Goal: Transaction & Acquisition: Purchase product/service

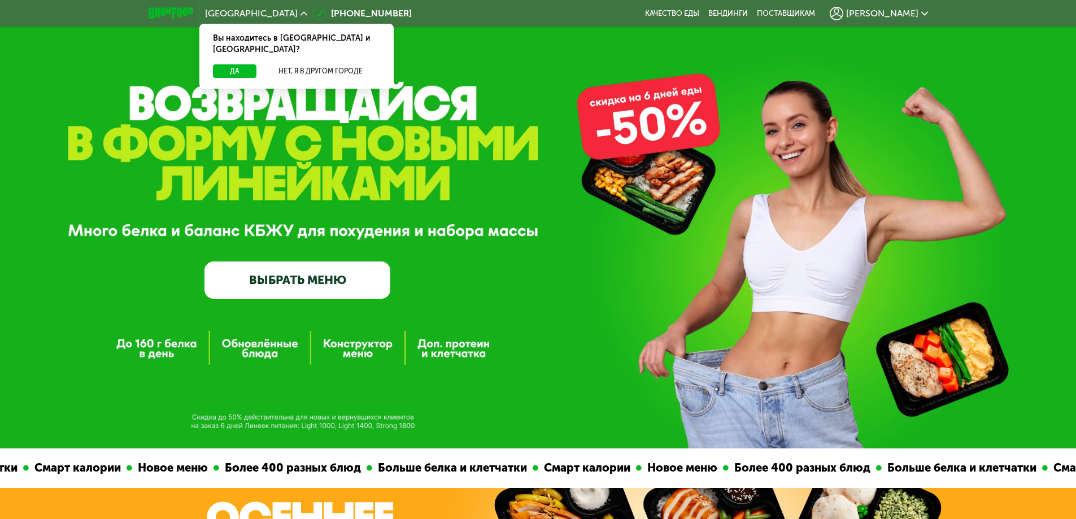
click at [282, 286] on link "ВЫБРАТЬ МЕНЮ" at bounding box center [297, 280] width 186 height 37
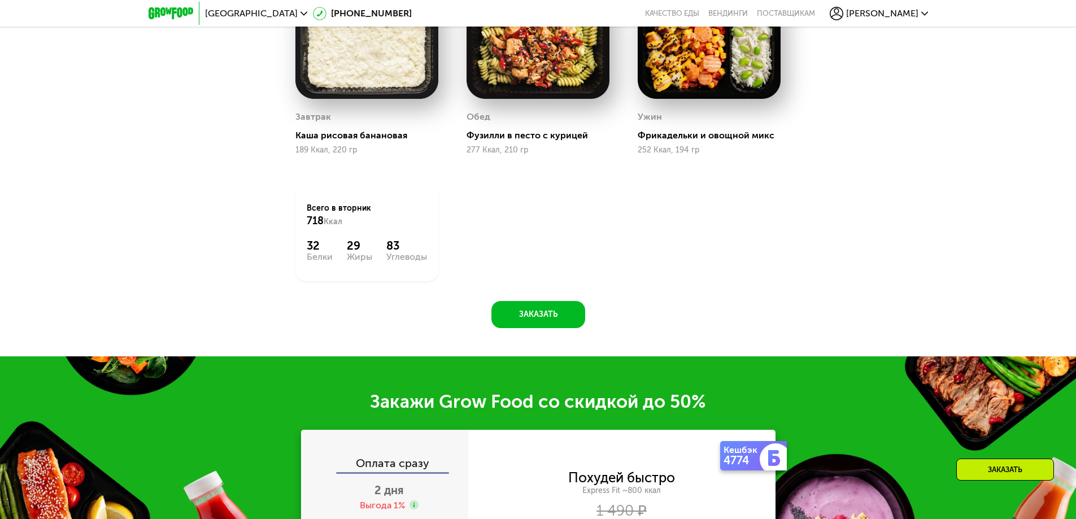
scroll to position [1356, 0]
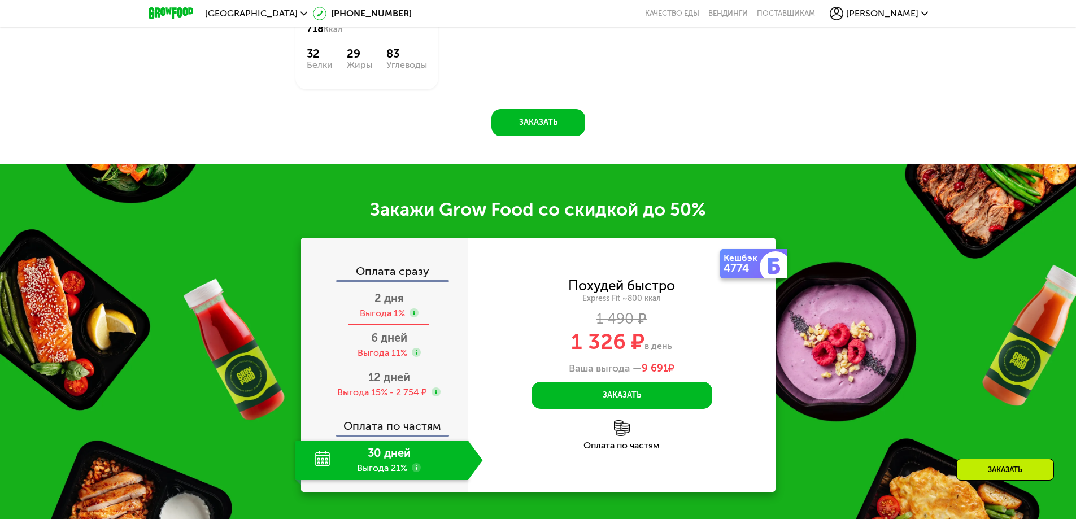
click at [439, 310] on div "2 дня Выгода 1%" at bounding box center [389, 306] width 188 height 40
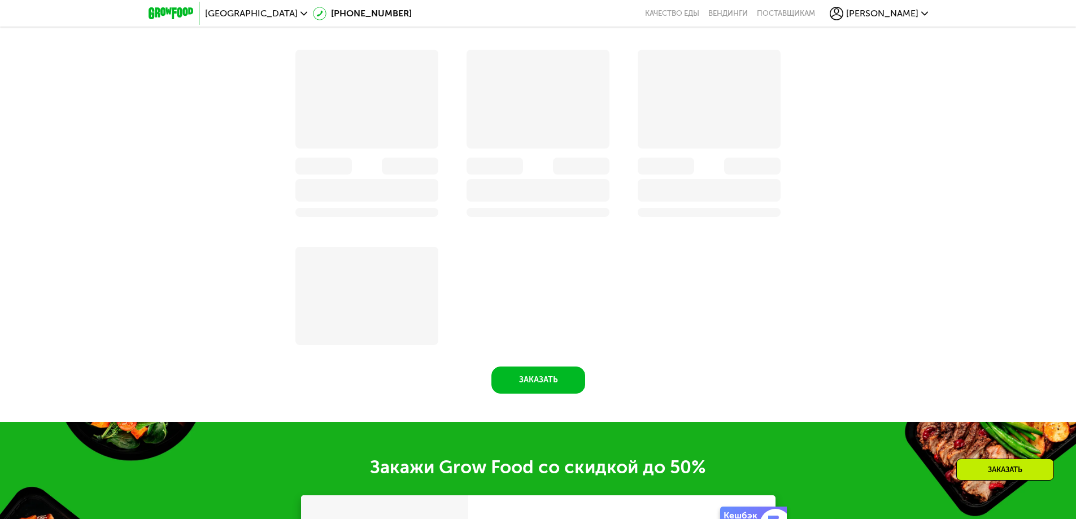
scroll to position [1613, 0]
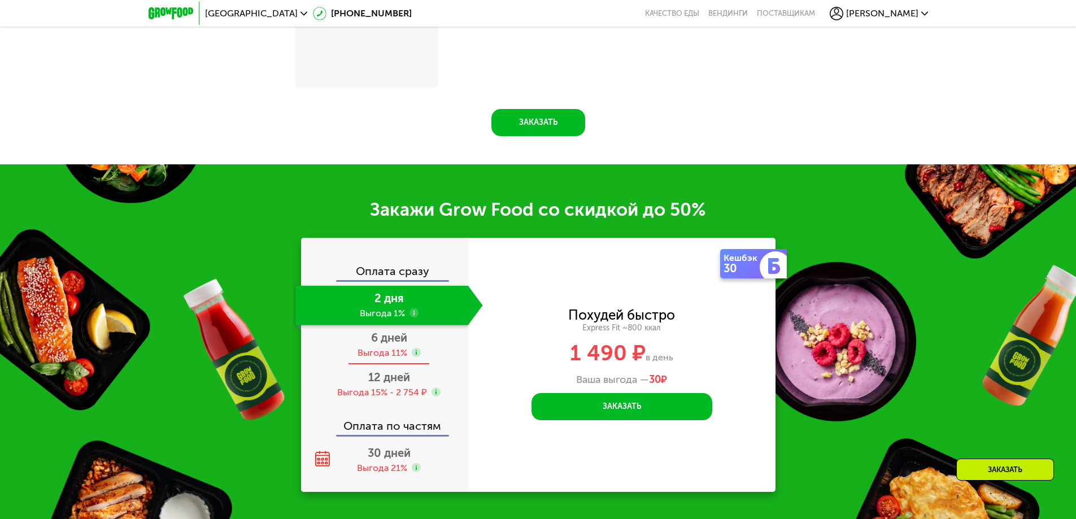
click at [429, 352] on div "6 дней Выгода 11%" at bounding box center [389, 345] width 188 height 40
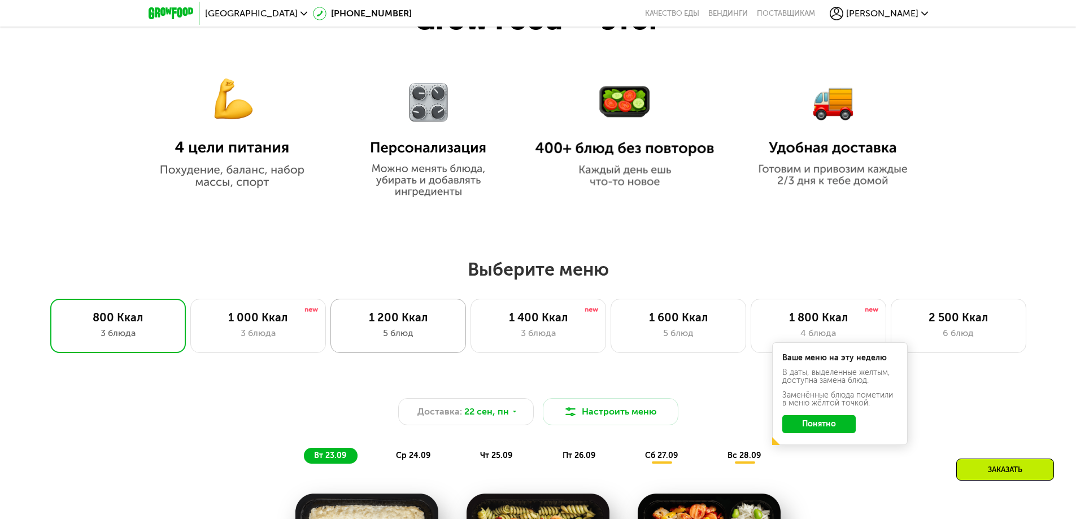
scroll to position [734, 0]
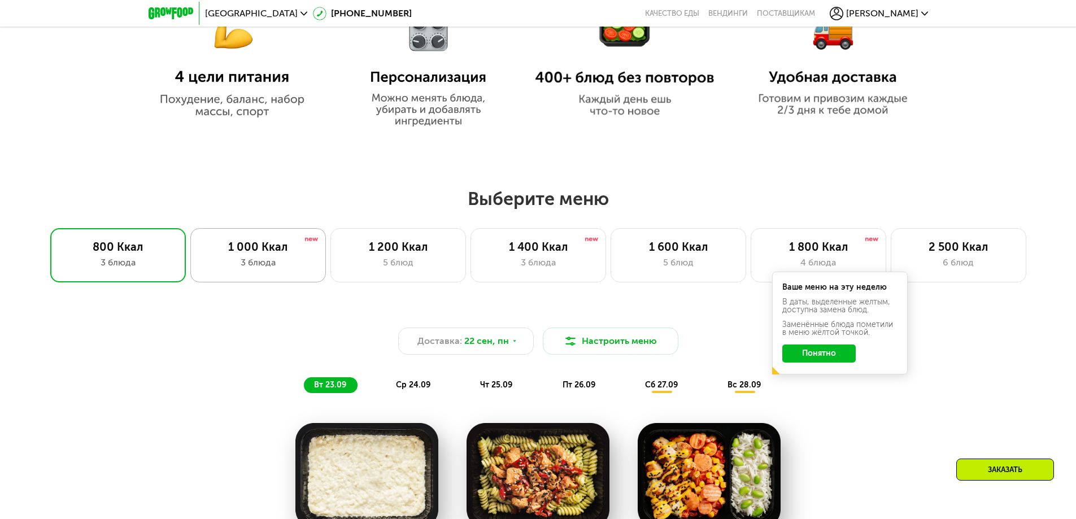
click at [266, 254] on div "1 000 Ккал" at bounding box center [258, 247] width 112 height 14
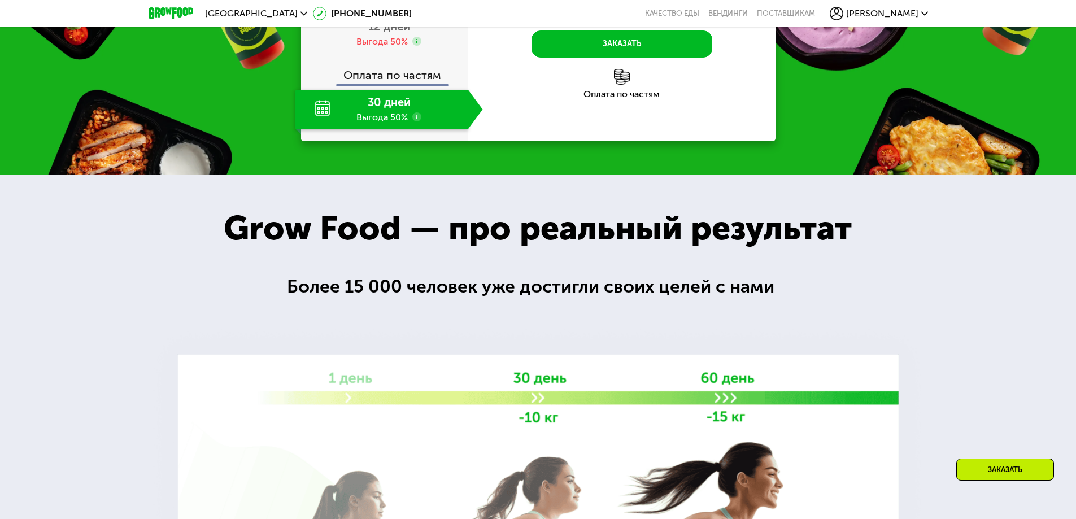
scroll to position [1453, 0]
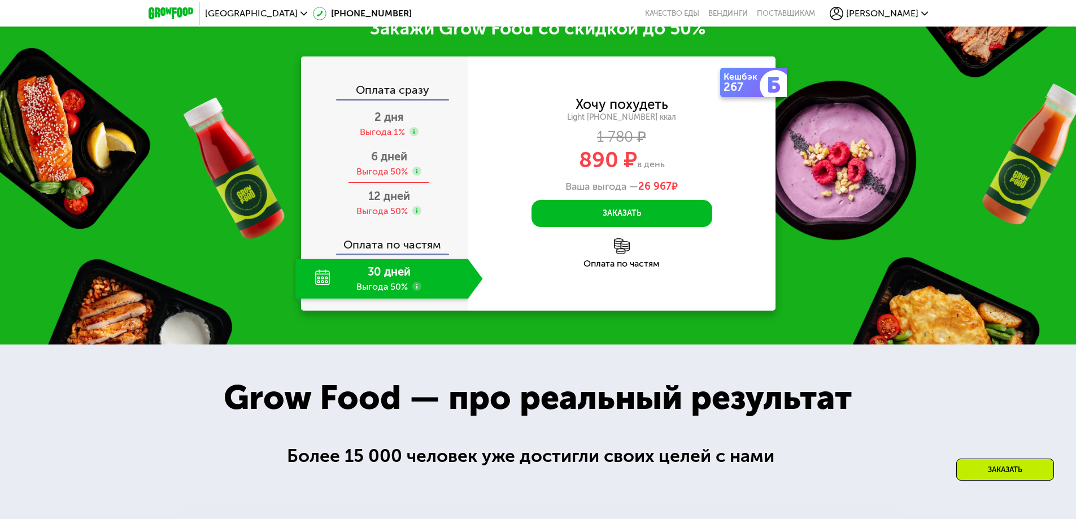
click at [436, 184] on div "6 дней Выгода 50%" at bounding box center [389, 164] width 188 height 40
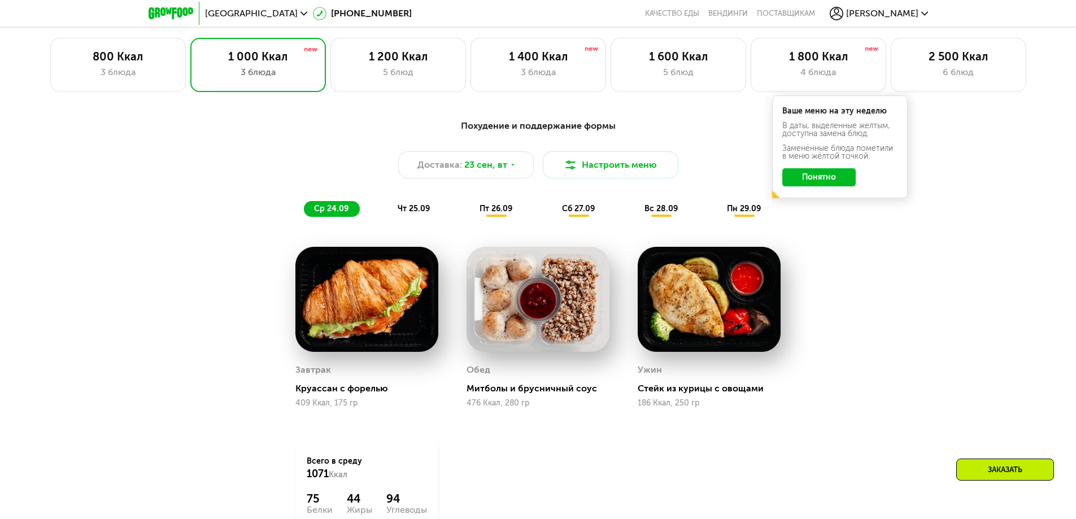
scroll to position [945, 0]
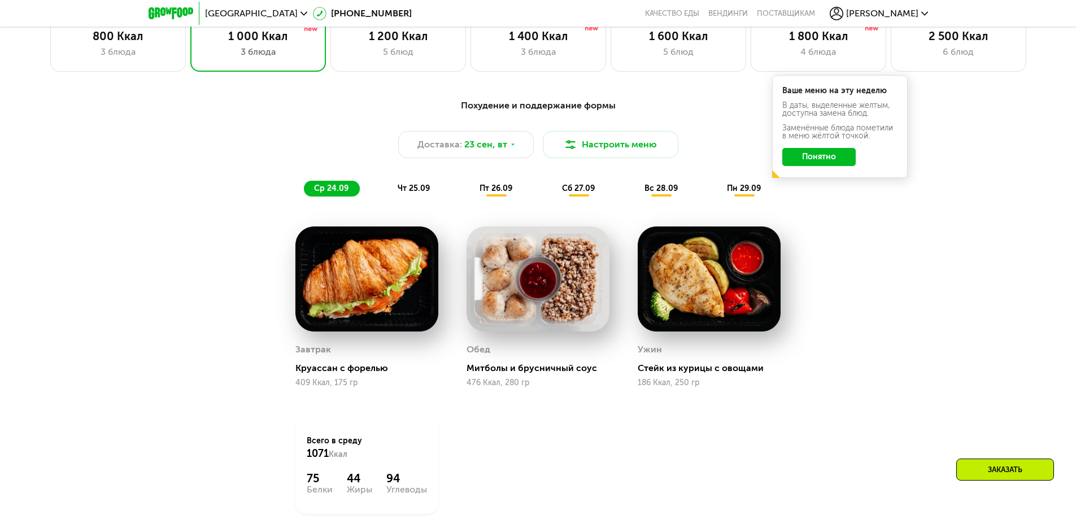
click at [411, 197] on div "чт 25.09" at bounding box center [415, 189] width 54 height 16
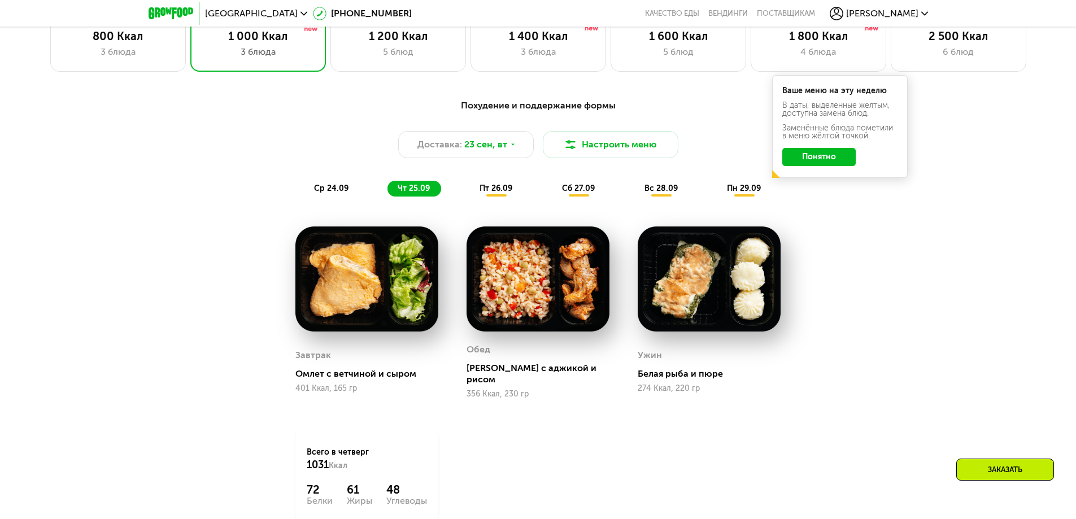
click at [499, 189] on span "пт 26.09" at bounding box center [496, 189] width 33 height 10
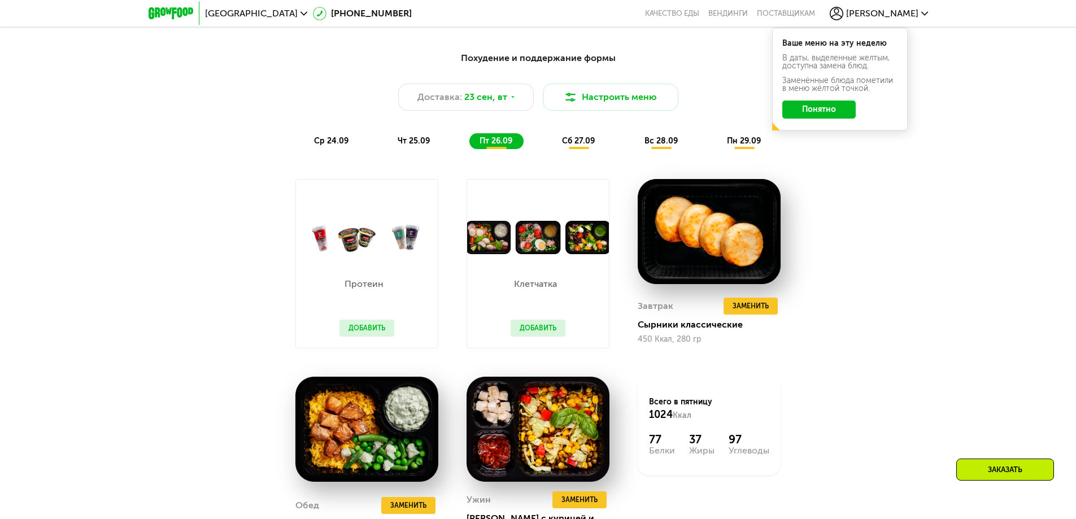
scroll to position [1058, 0]
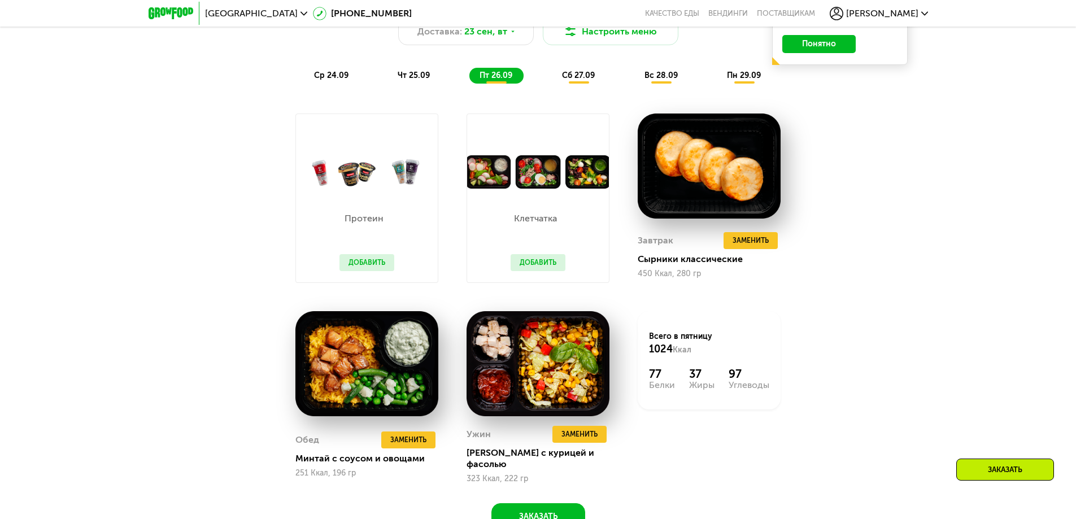
click at [573, 77] on span "сб 27.09" at bounding box center [578, 76] width 33 height 10
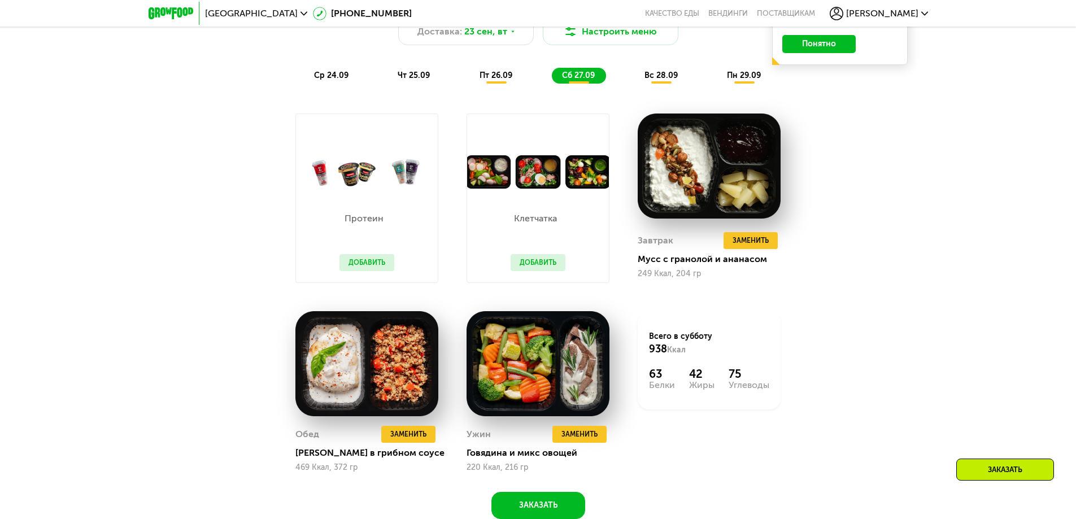
click at [654, 80] on span "вс 28.09" at bounding box center [661, 76] width 33 height 10
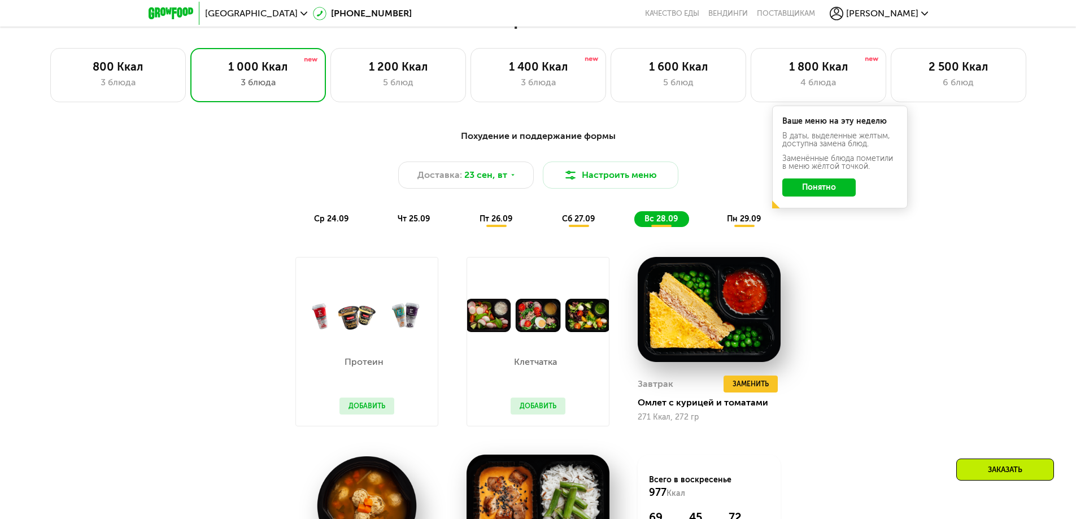
scroll to position [832, 0]
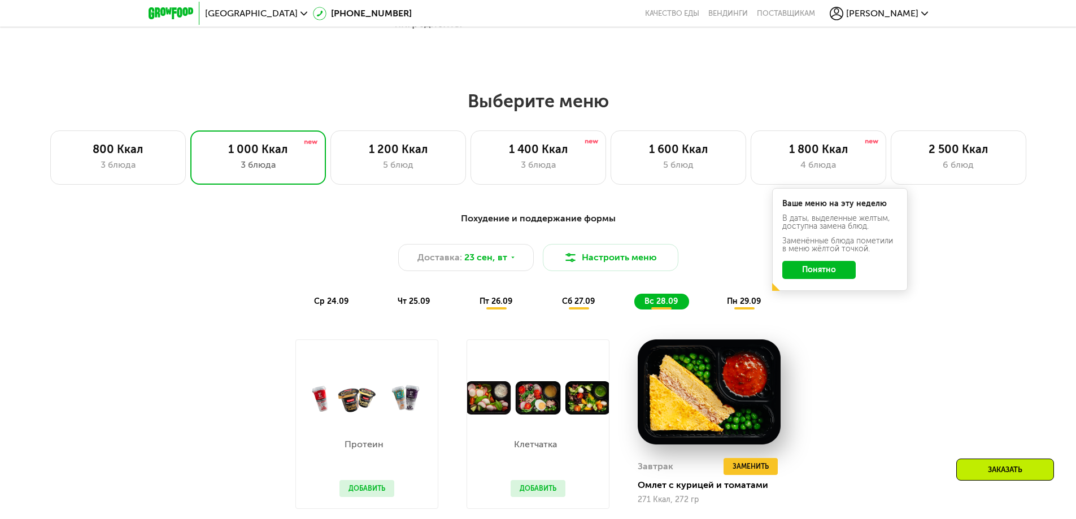
click at [742, 306] on span "пн 29.09" at bounding box center [744, 302] width 34 height 10
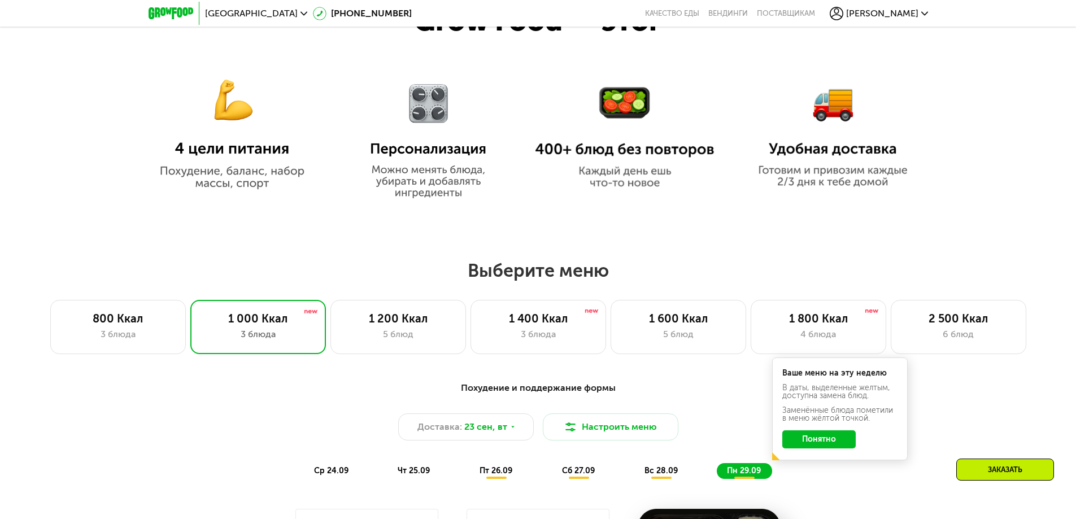
scroll to position [889, 0]
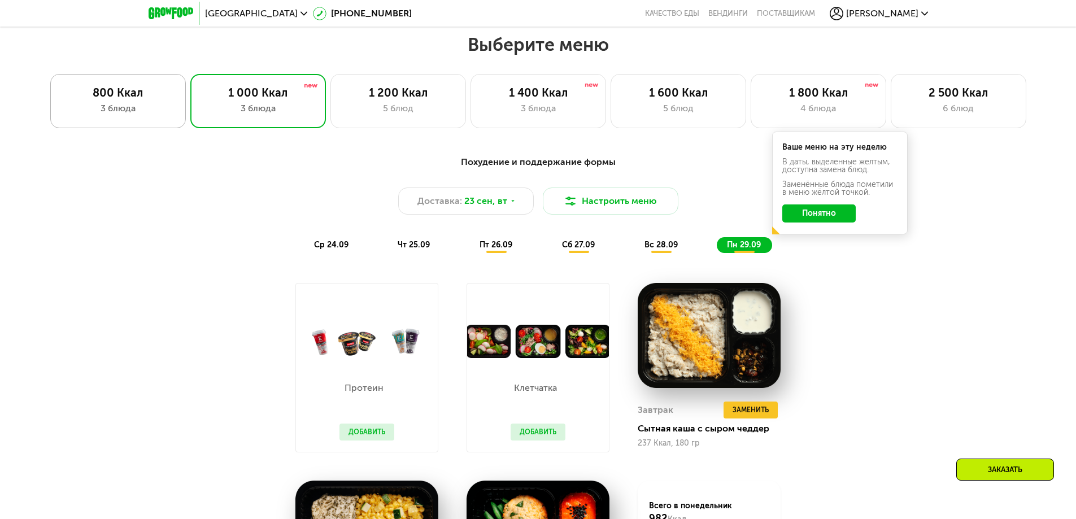
click at [123, 111] on div "3 блюда" at bounding box center [118, 109] width 112 height 14
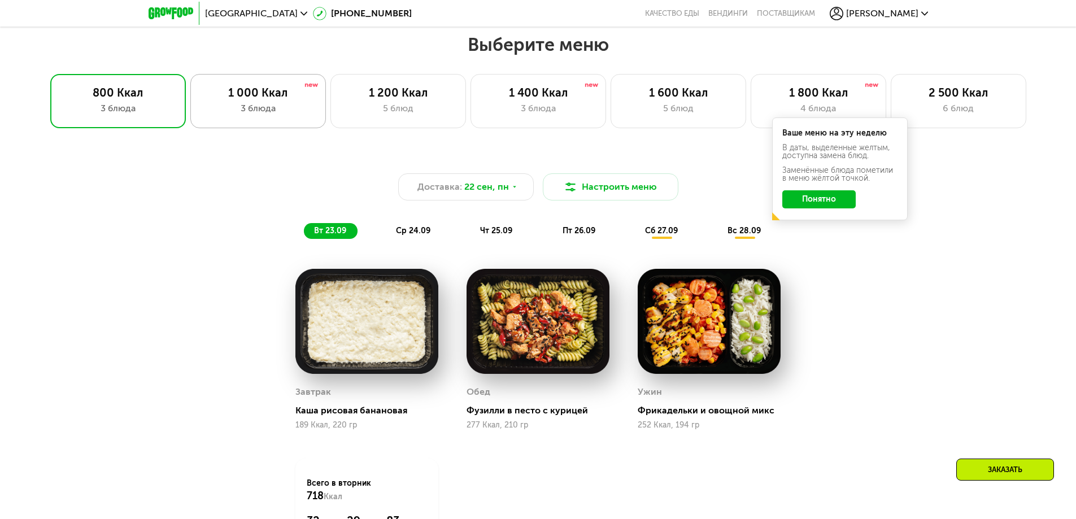
click at [239, 95] on div "1 000 Ккал" at bounding box center [258, 93] width 112 height 14
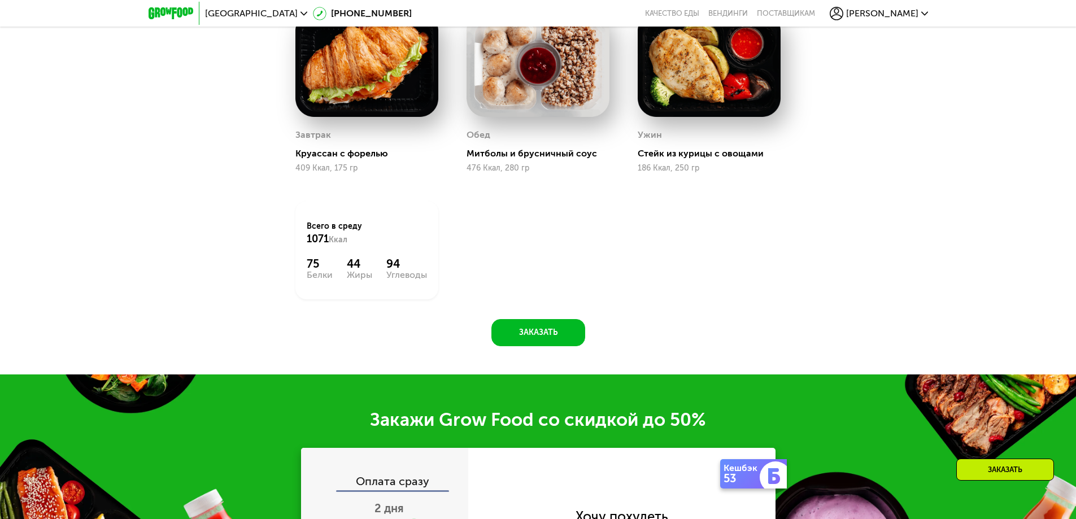
scroll to position [1002, 0]
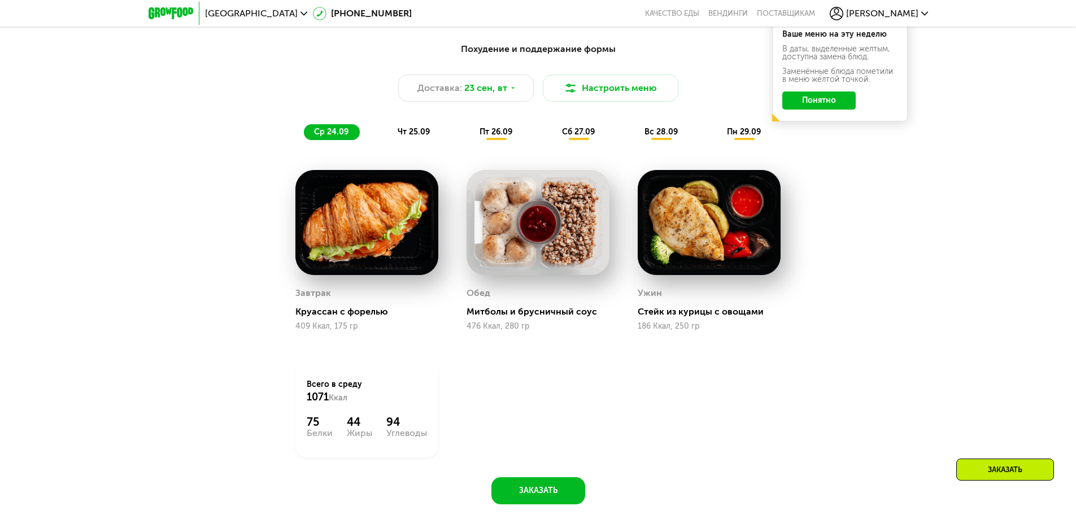
click at [735, 134] on span "пн 29.09" at bounding box center [744, 132] width 34 height 10
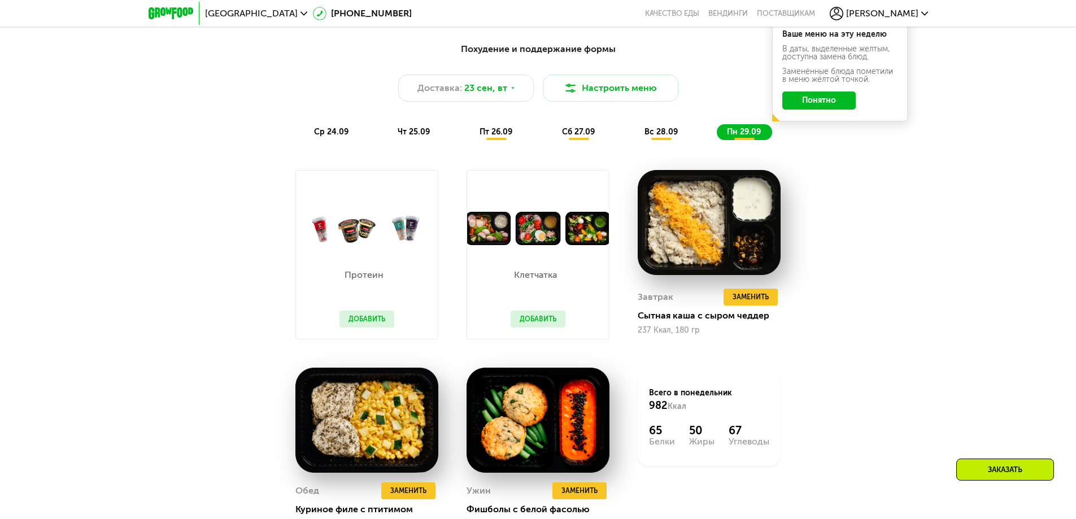
click at [667, 132] on span "вс 28.09" at bounding box center [661, 132] width 33 height 10
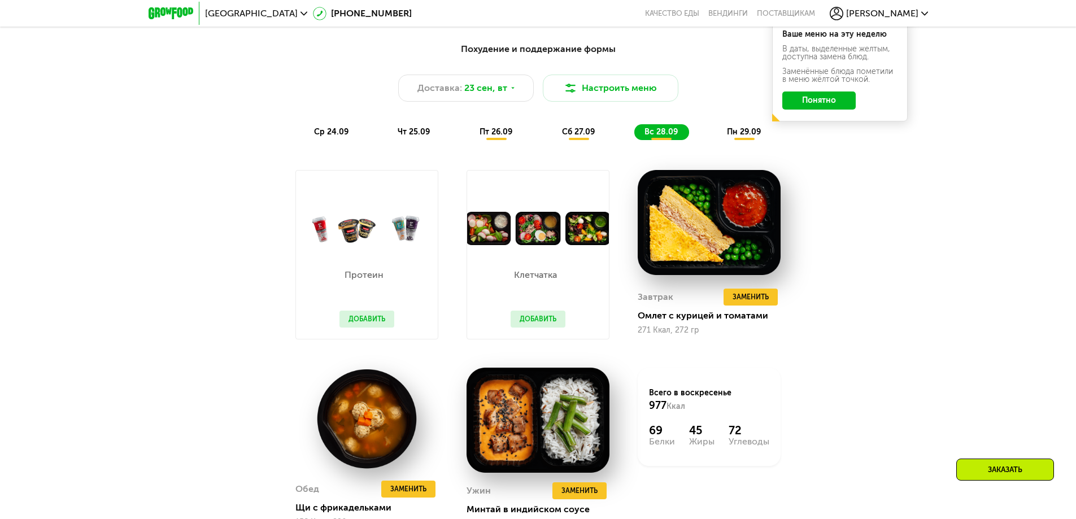
click at [591, 134] on span "сб 27.09" at bounding box center [578, 132] width 33 height 10
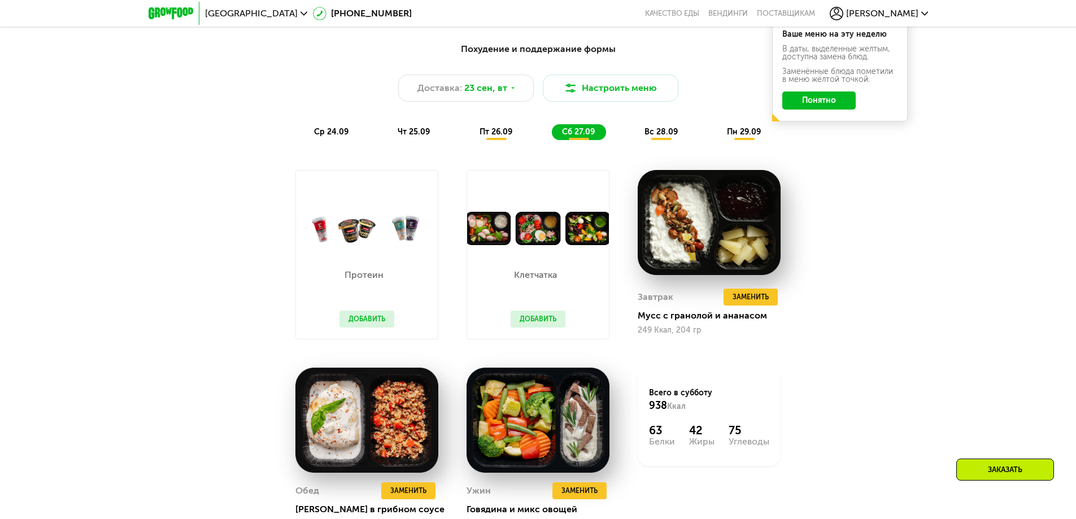
click at [667, 136] on span "вс 28.09" at bounding box center [661, 132] width 33 height 10
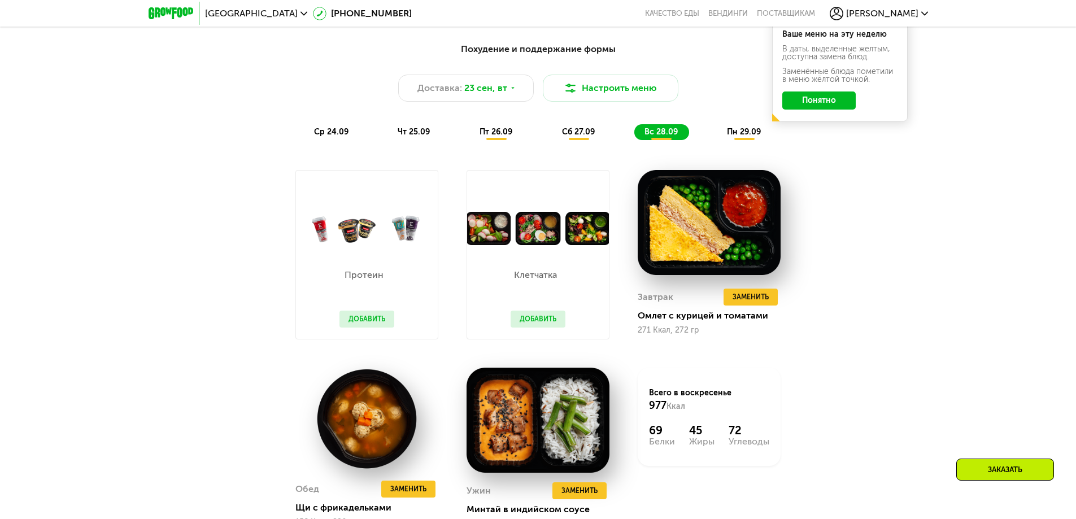
click at [748, 135] on span "пн 29.09" at bounding box center [744, 132] width 34 height 10
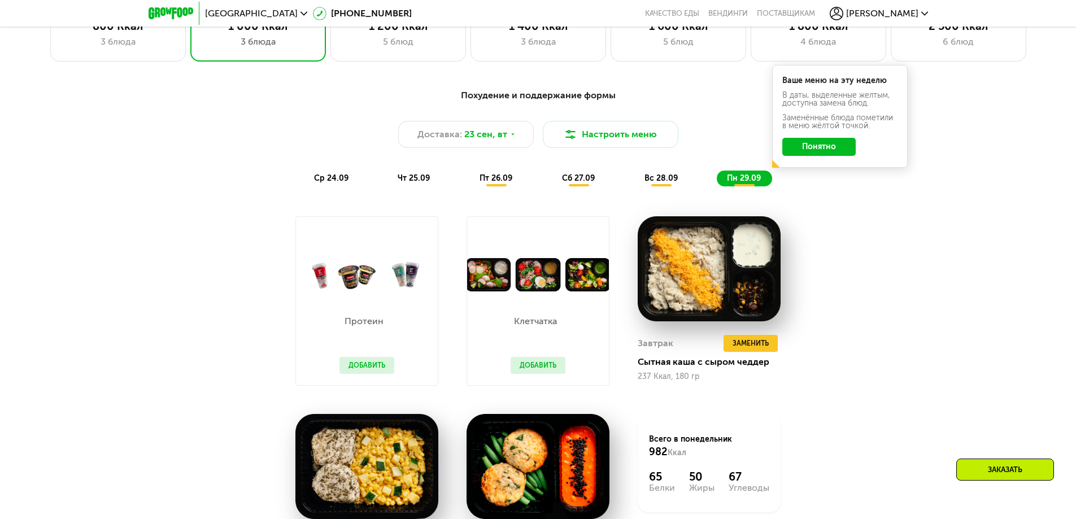
scroll to position [889, 0]
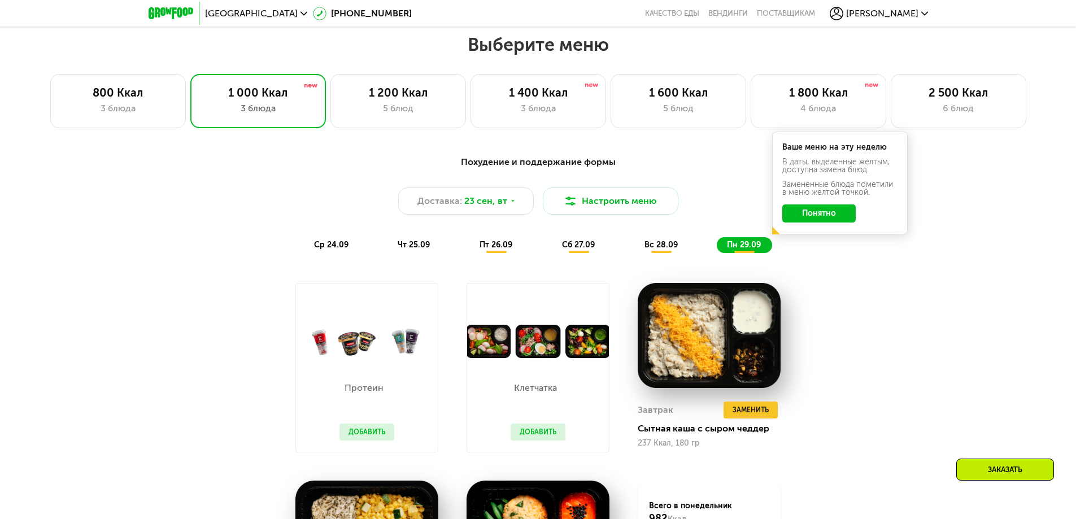
click at [313, 251] on div "ср 24.09" at bounding box center [332, 245] width 56 height 16
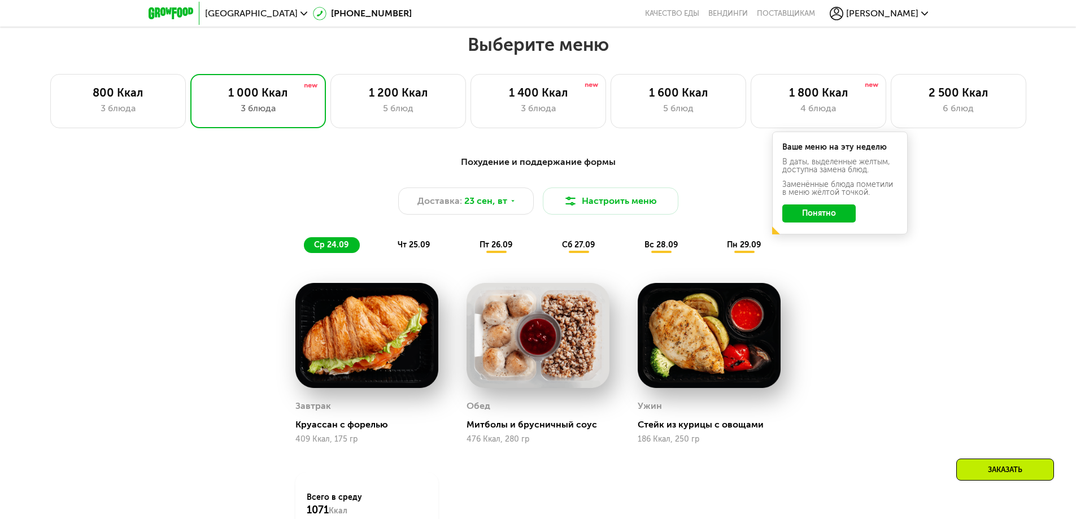
click at [402, 248] on span "чт 25.09" at bounding box center [414, 245] width 32 height 10
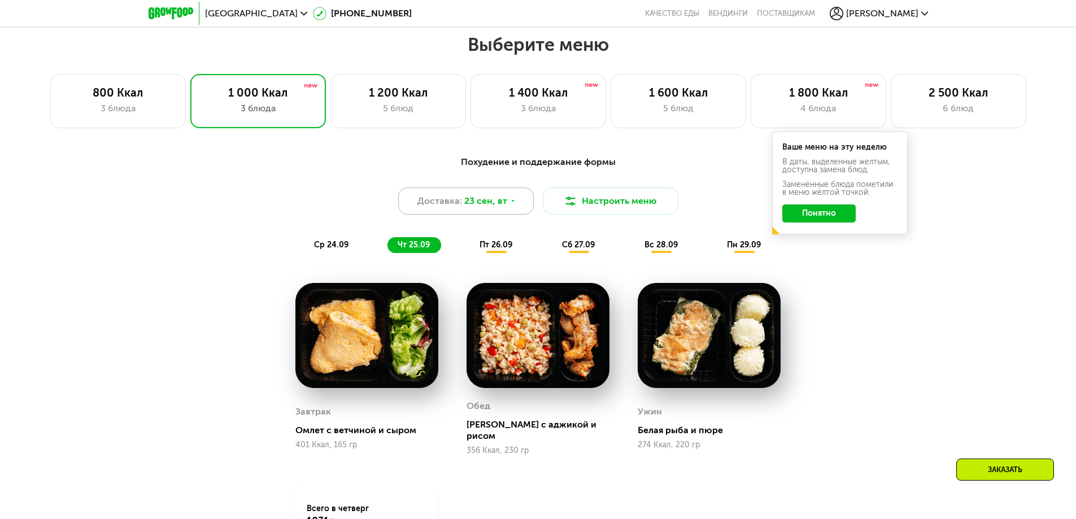
click at [466, 195] on div "Доставка: [DATE]" at bounding box center [466, 201] width 136 height 27
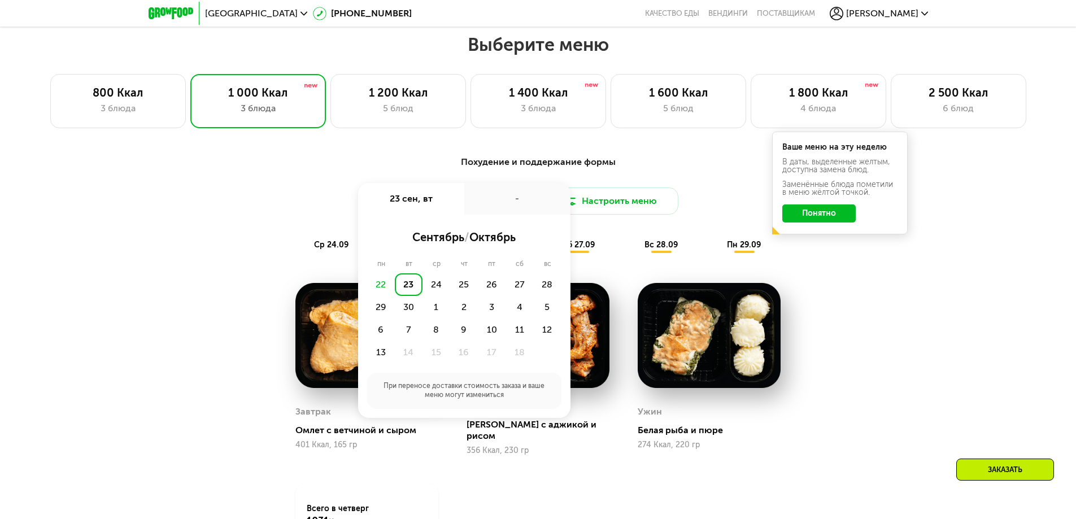
click at [466, 195] on div "-" at bounding box center [517, 199] width 106 height 32
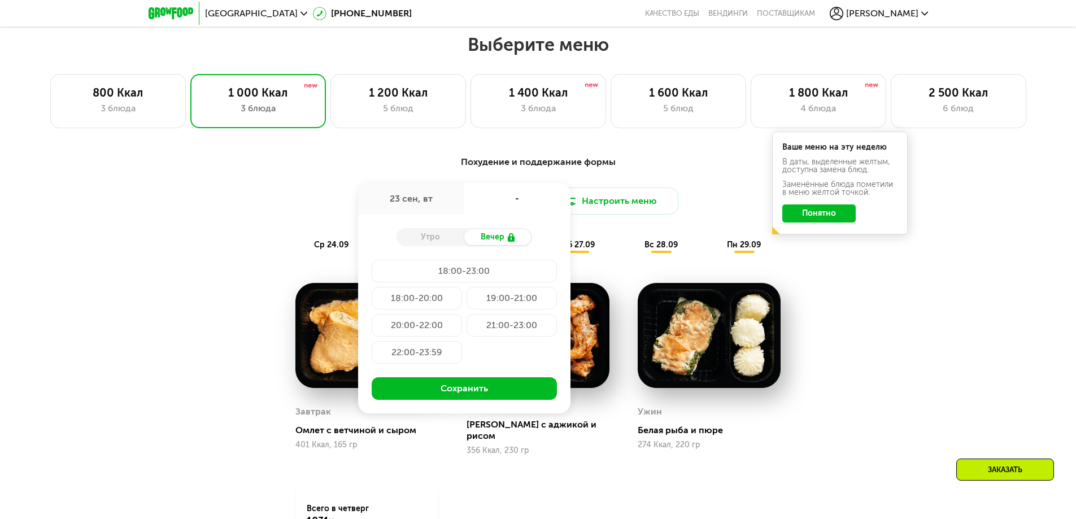
click at [935, 329] on div "Похудение и поддержание формы Доставка: [DATE] сен, вт - Утро Вечер 18:00-23:00…" at bounding box center [538, 398] width 1076 height 517
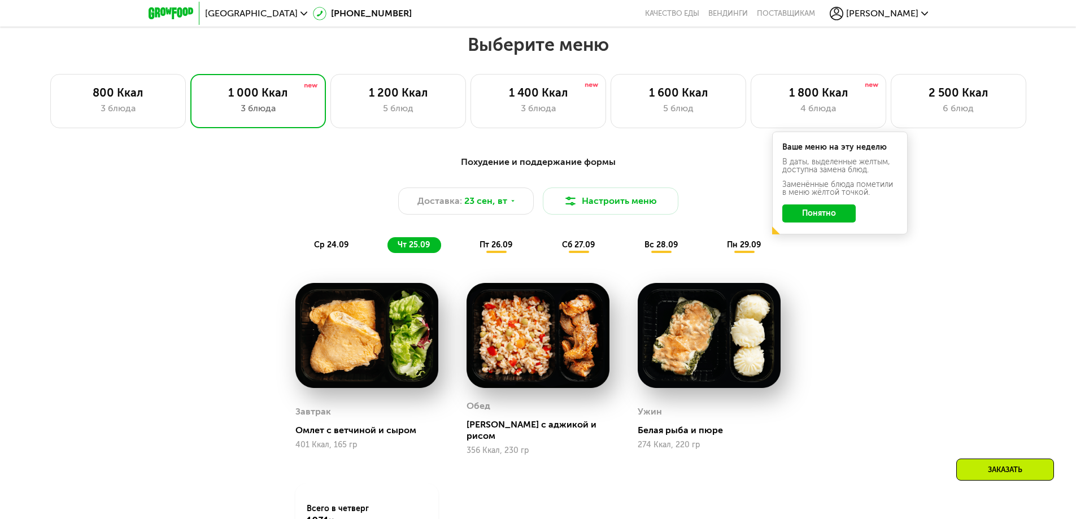
click at [885, 313] on div "Похудение и поддержание формы Доставка: [DATE] Настроить меню ср 24.09 чт 25.09…" at bounding box center [538, 389] width 696 height 480
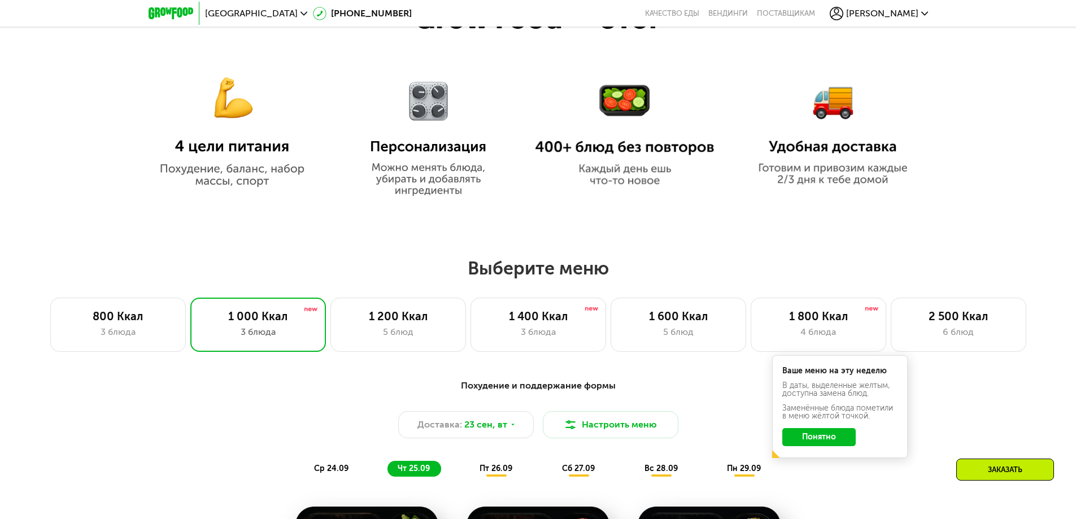
scroll to position [663, 0]
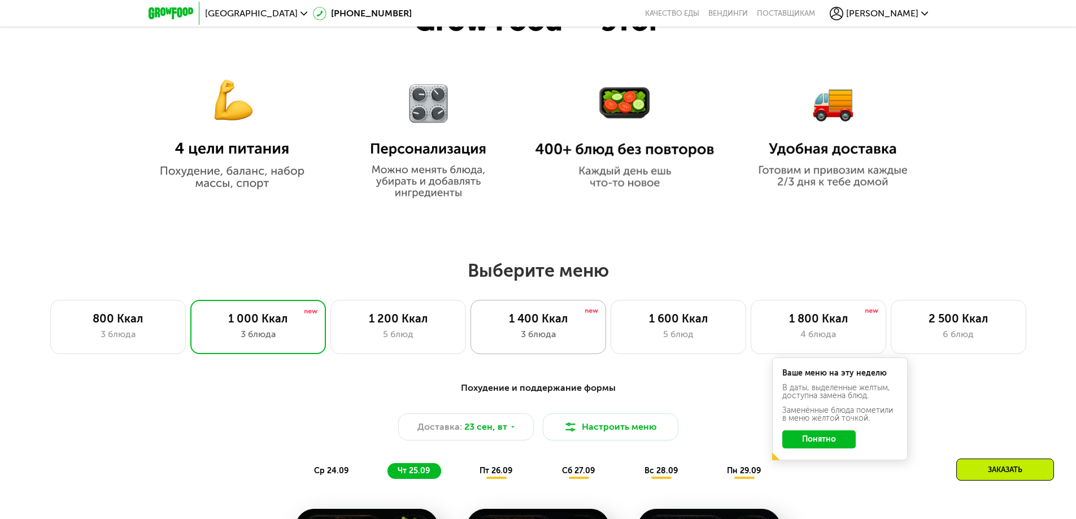
click at [555, 341] on div "3 блюда" at bounding box center [538, 335] width 112 height 14
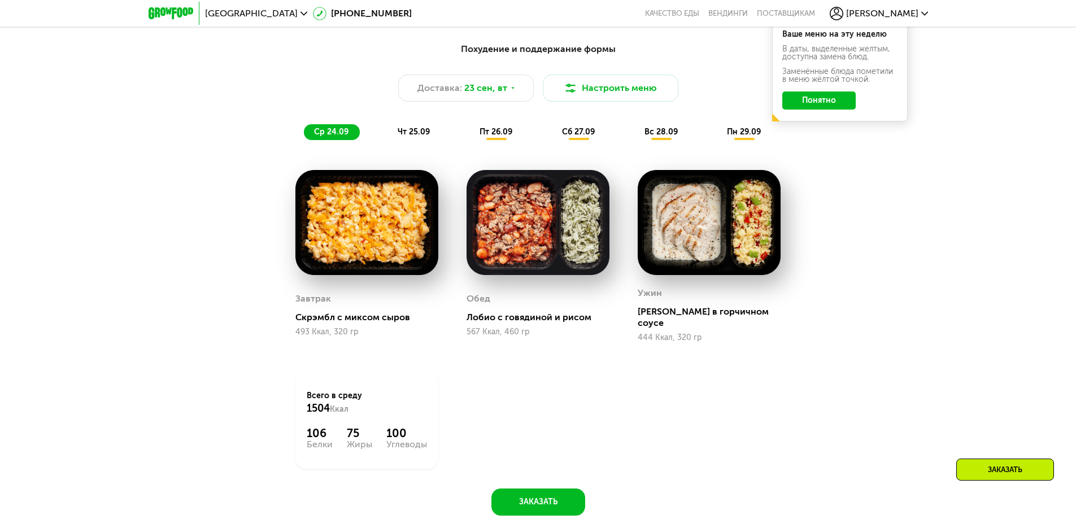
scroll to position [889, 0]
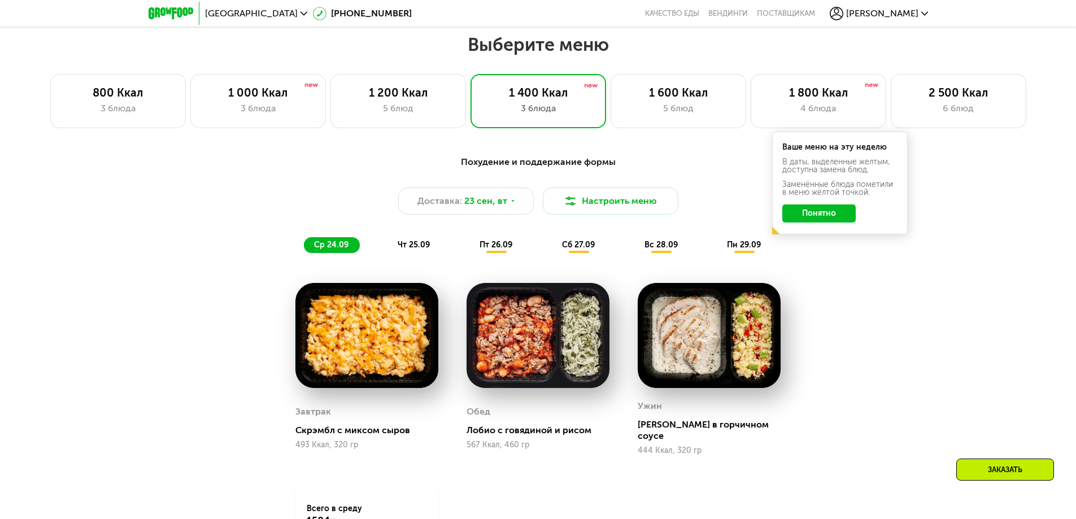
click at [412, 243] on span "чт 25.09" at bounding box center [414, 245] width 32 height 10
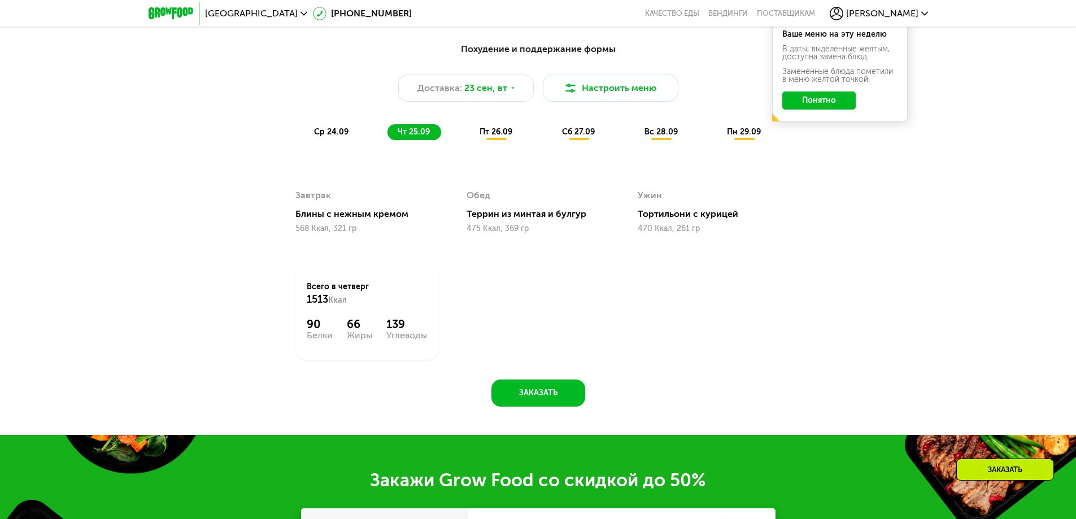
scroll to position [1058, 0]
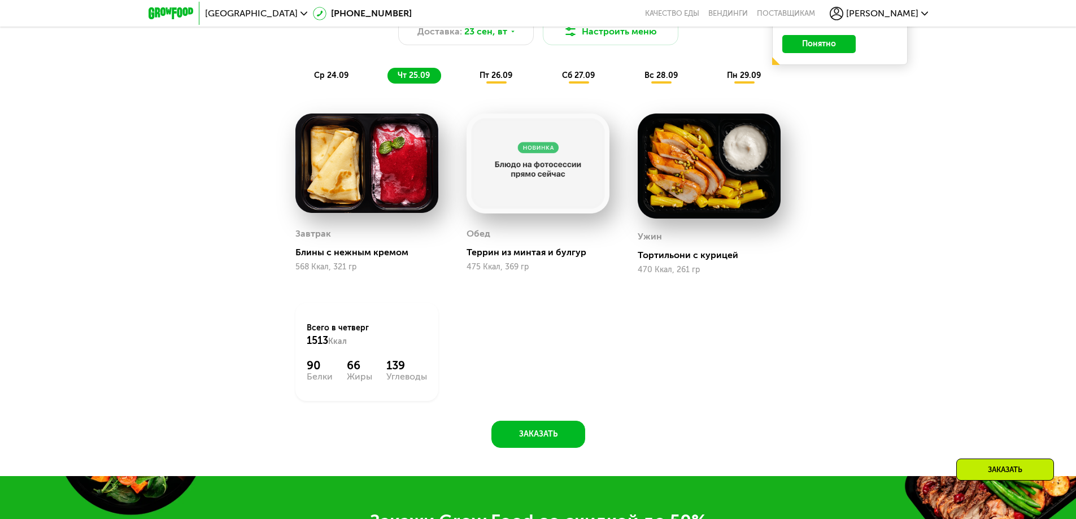
click at [490, 80] on span "пт 26.09" at bounding box center [496, 76] width 33 height 10
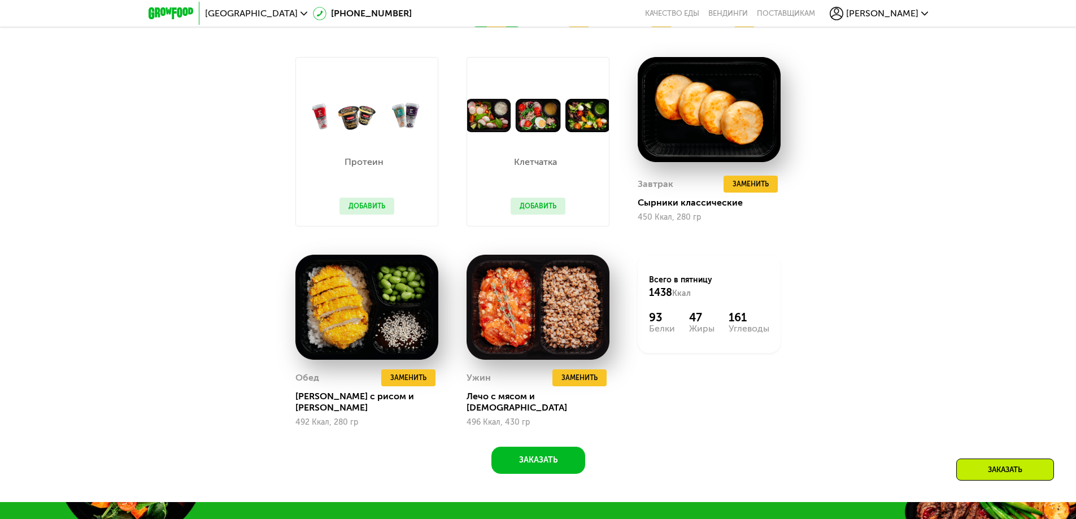
scroll to position [1002, 0]
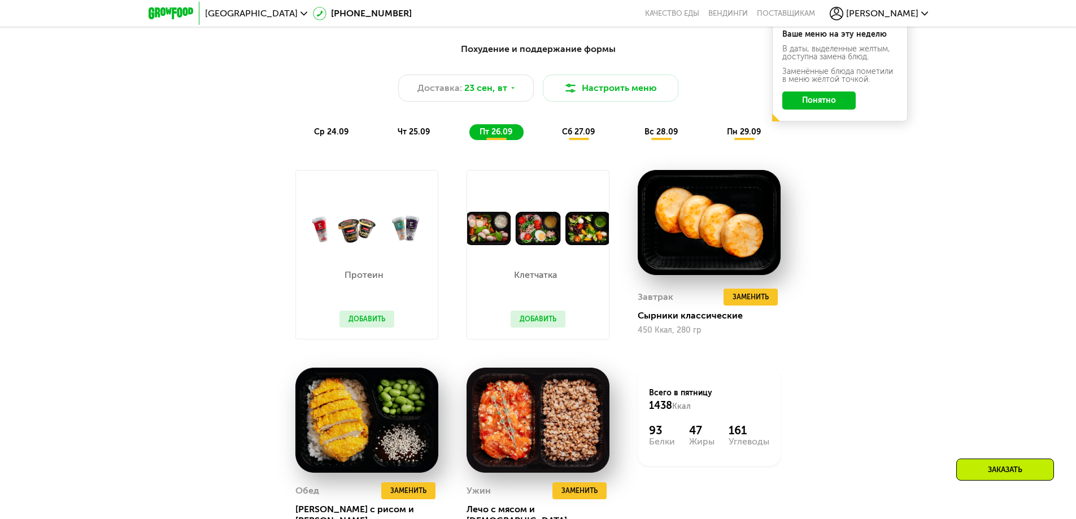
click at [575, 129] on div "сб 27.09" at bounding box center [579, 132] width 54 height 16
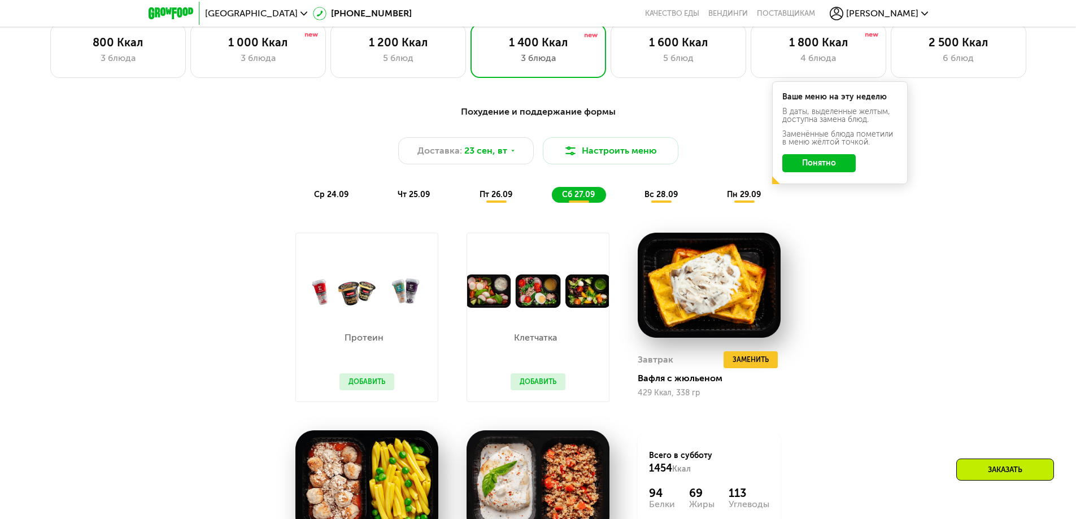
scroll to position [832, 0]
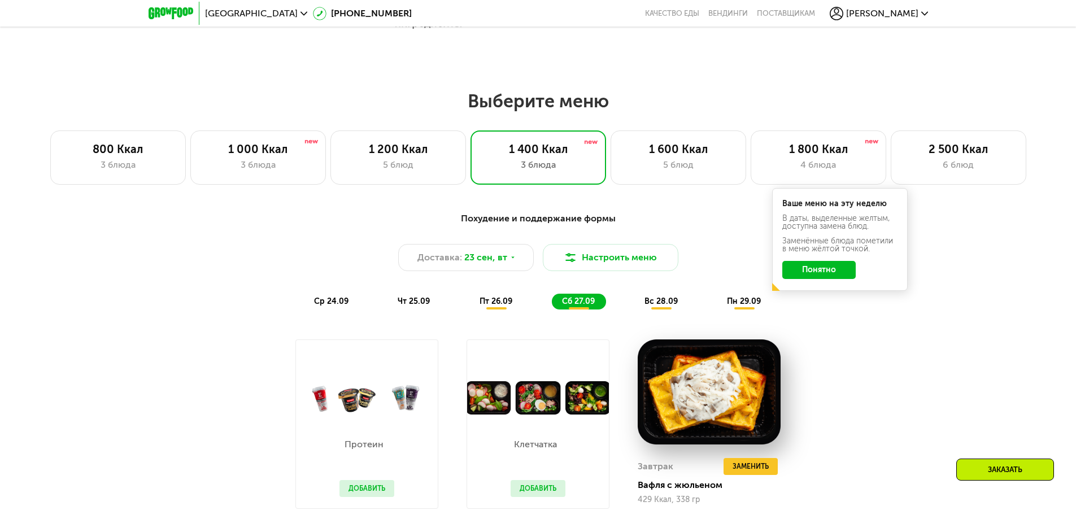
click at [662, 310] on div "вс 28.09" at bounding box center [661, 302] width 55 height 16
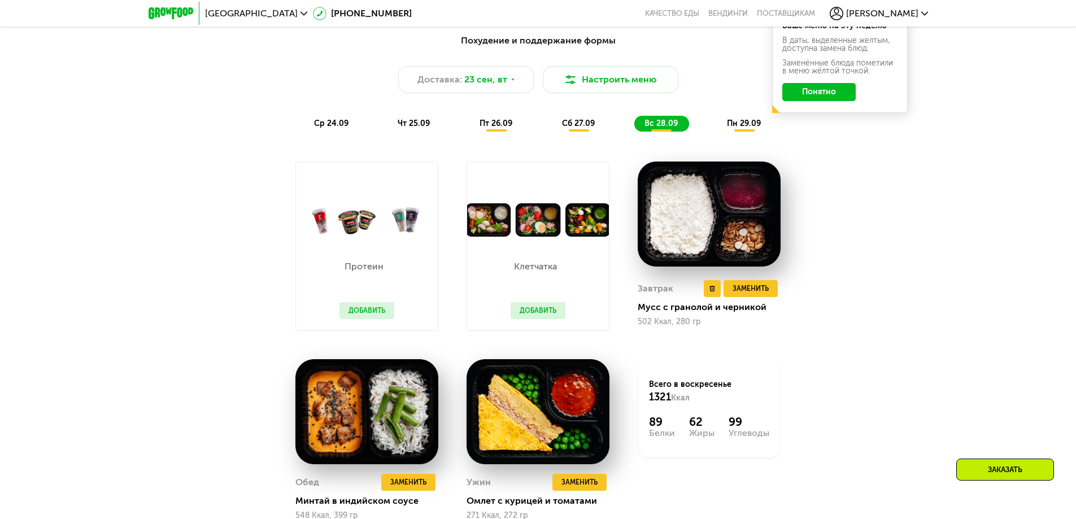
scroll to position [945, 0]
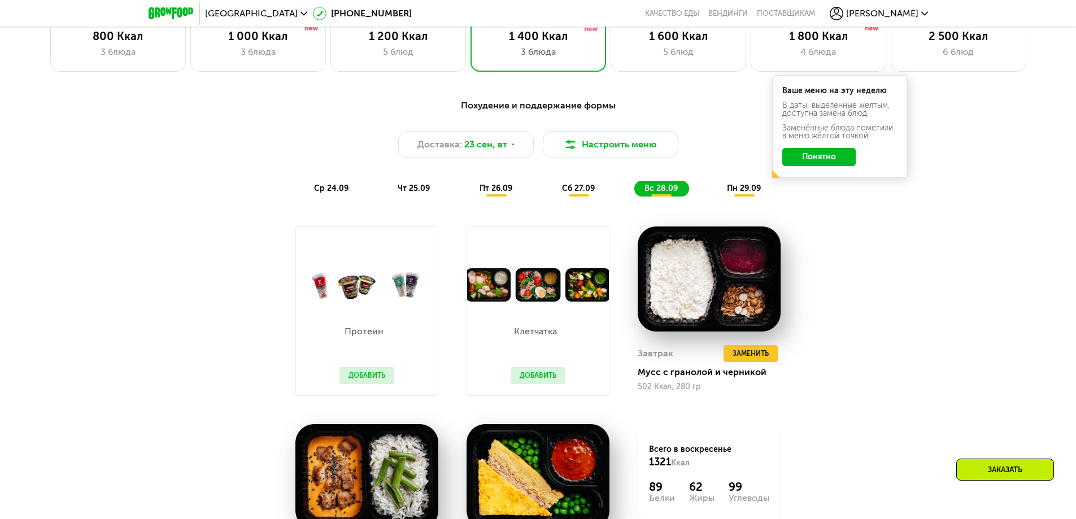
click at [738, 183] on div "Похудение и поддержание формы Доставка: [DATE] Настроить меню ср 24.09 чт 25.09…" at bounding box center [538, 148] width 669 height 98
click at [742, 193] on span "пн 29.09" at bounding box center [744, 189] width 34 height 10
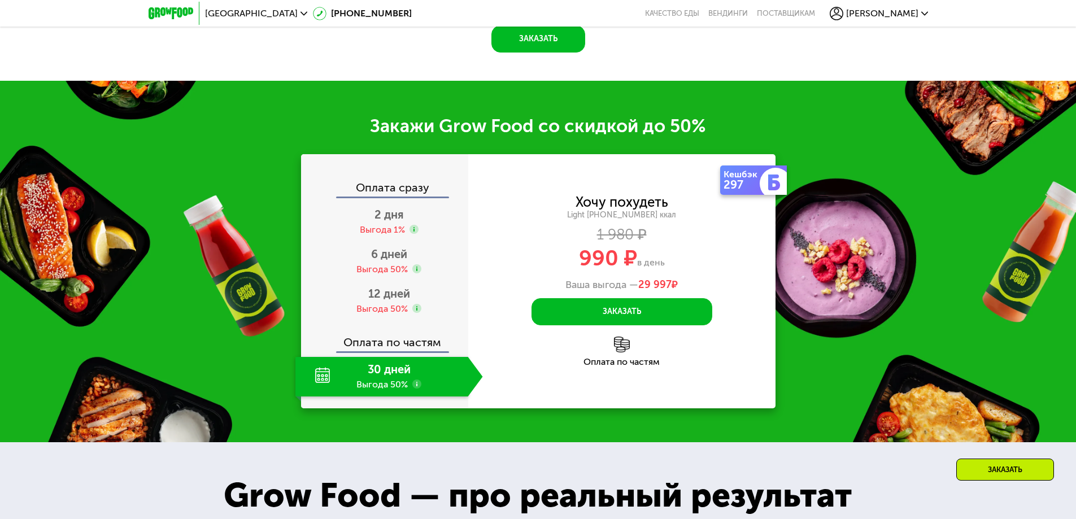
scroll to position [1566, 0]
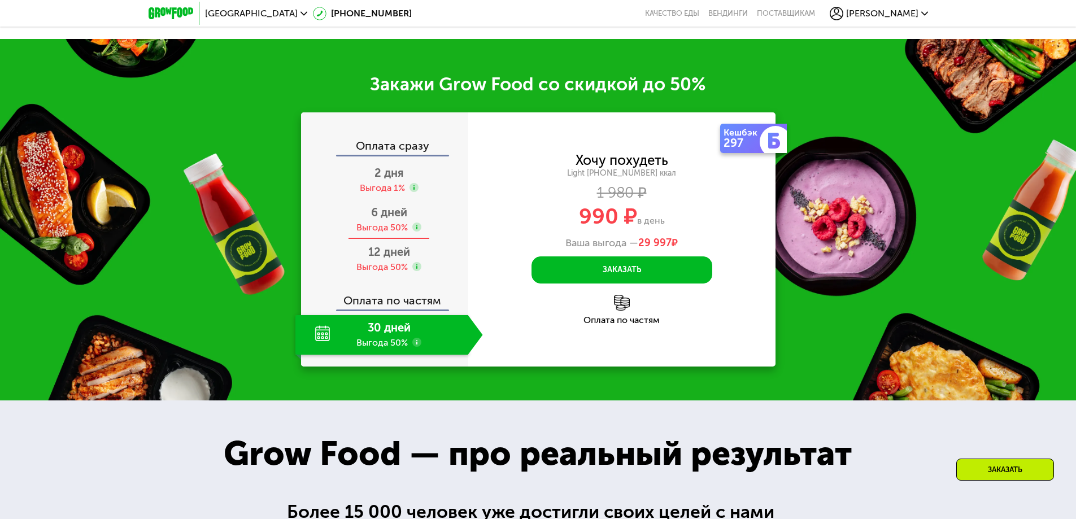
click at [440, 220] on div "6 дней Выгода 50%" at bounding box center [389, 220] width 188 height 40
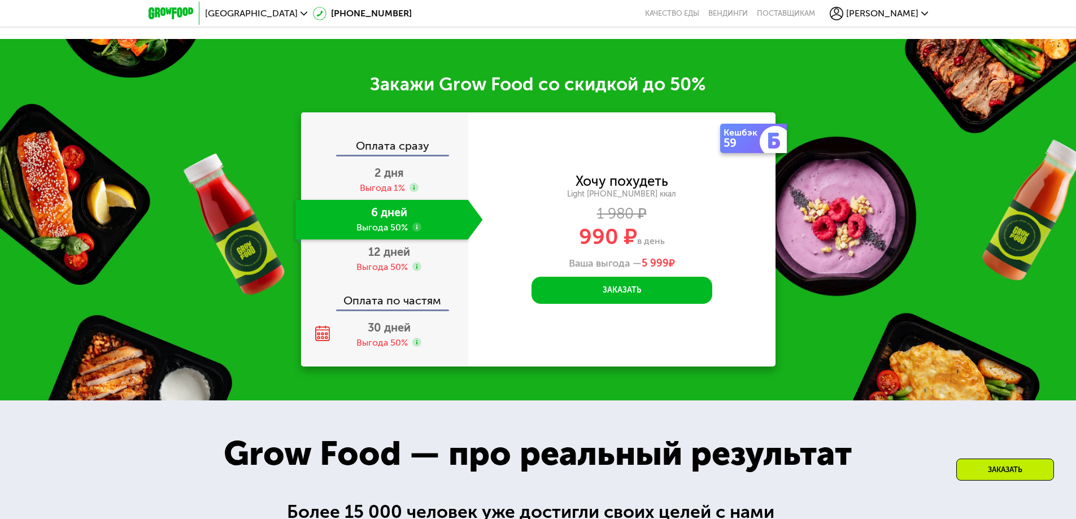
click at [423, 223] on div "6 дней Выгода 50%" at bounding box center [381, 220] width 173 height 40
click at [340, 215] on div "6 дней Выгода 50%" at bounding box center [381, 220] width 173 height 40
click at [347, 178] on div "2 дня Выгода 1%" at bounding box center [389, 180] width 188 height 40
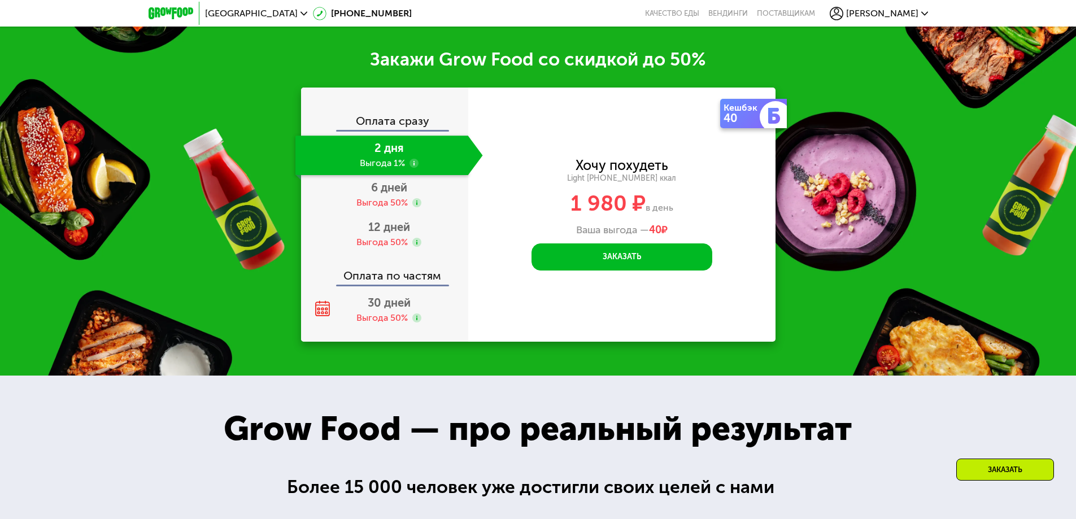
scroll to position [1542, 0]
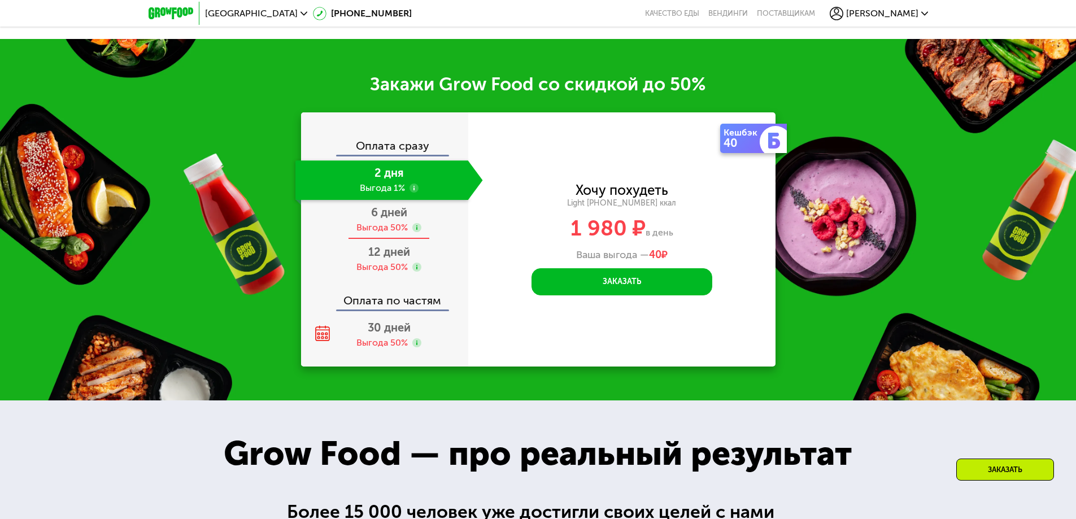
click at [349, 220] on div "6 дней Выгода 50%" at bounding box center [389, 220] width 188 height 40
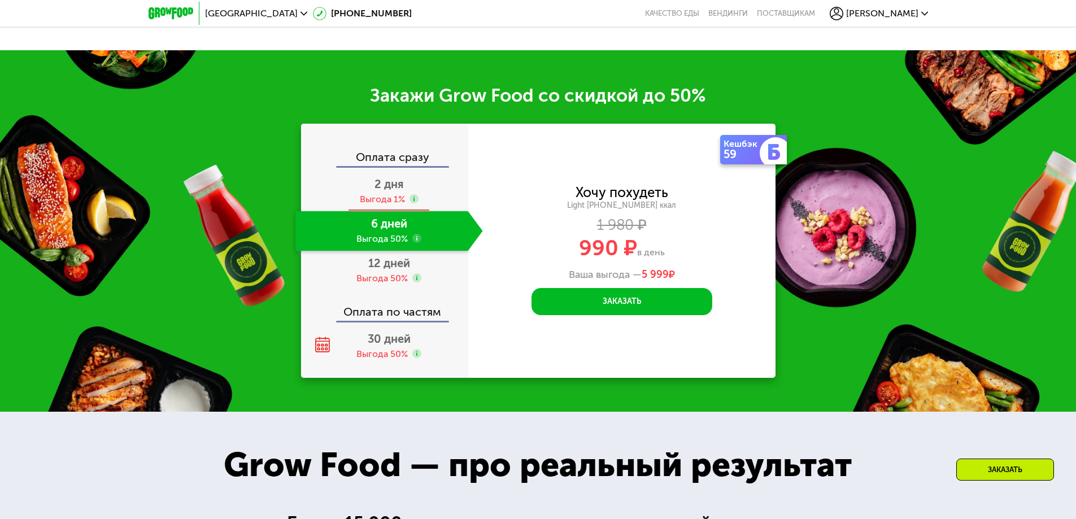
click at [346, 172] on div "2 дня Выгода 1%" at bounding box center [389, 192] width 188 height 40
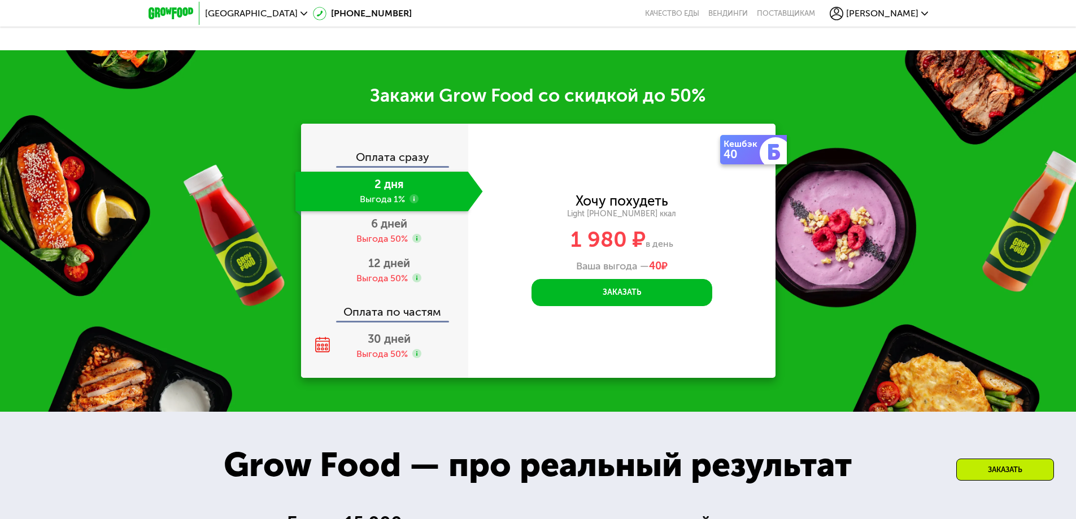
scroll to position [1495, 0]
click at [346, 213] on div "6 дней Выгода 50%" at bounding box center [389, 231] width 188 height 40
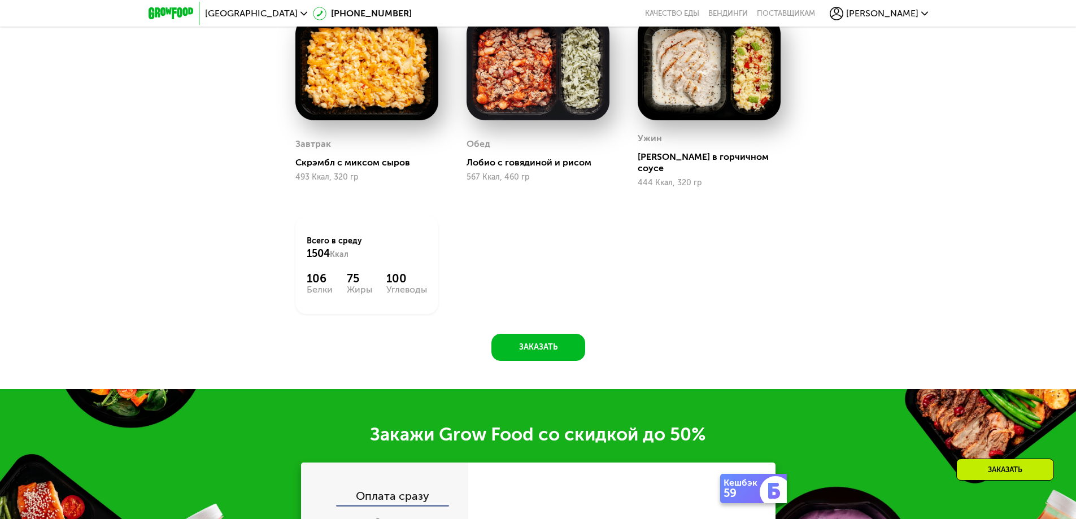
scroll to position [1043, 0]
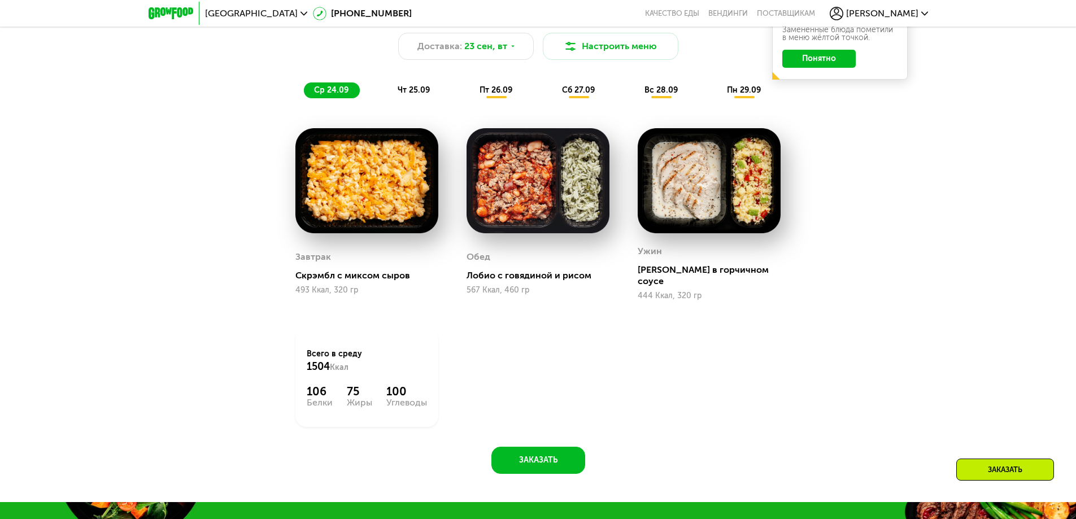
click at [841, 249] on div "Похудение и поддержание формы Доставка: [DATE] Настроить меню ср 24.09 чт 25.09…" at bounding box center [538, 234] width 696 height 480
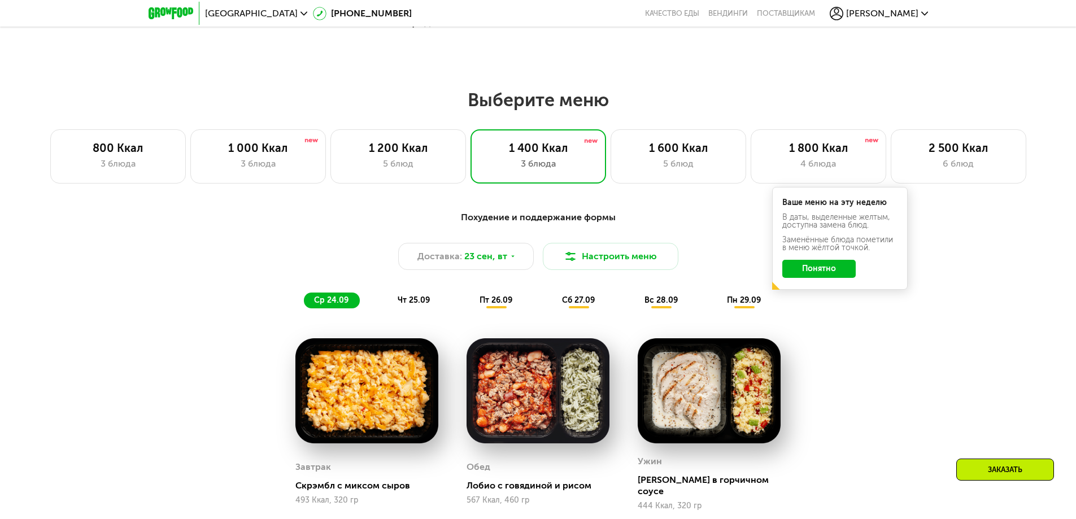
scroll to position [648, 0]
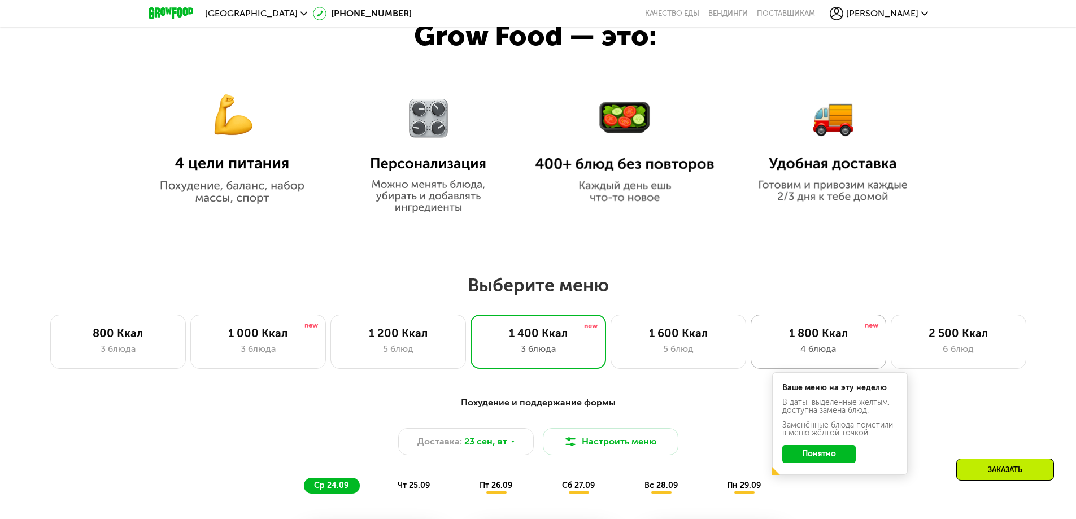
click at [830, 340] on div "1 800 Ккал" at bounding box center [819, 334] width 112 height 14
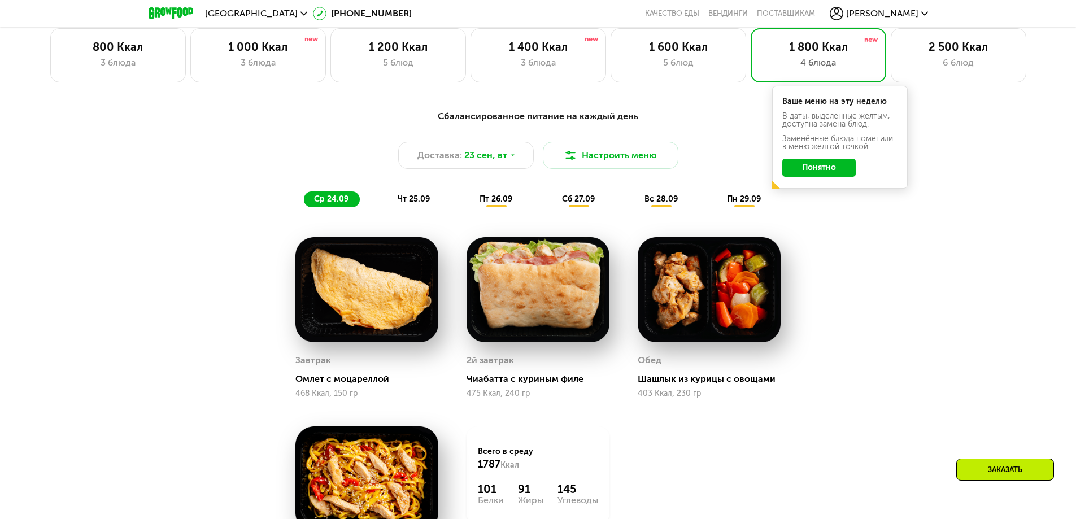
scroll to position [817, 0]
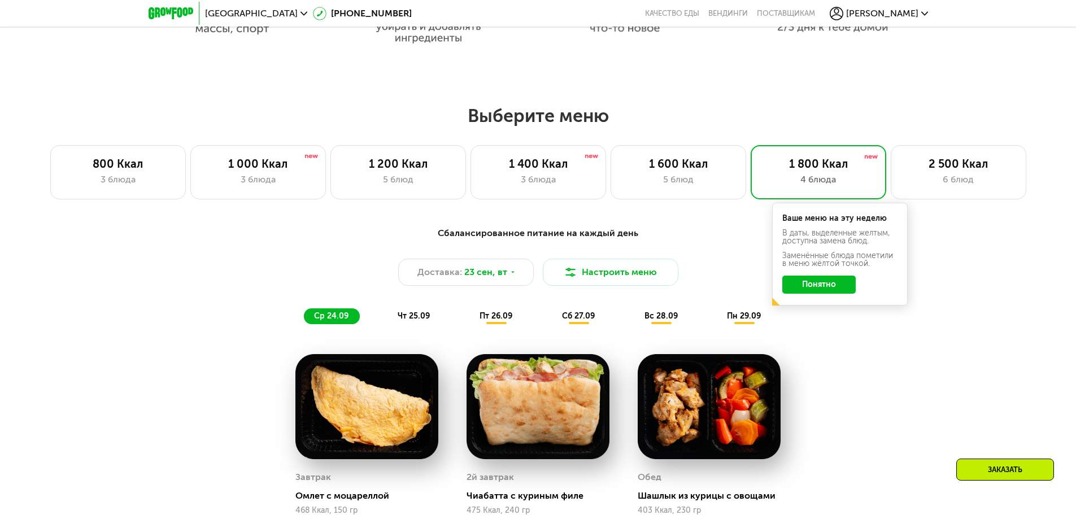
click at [412, 321] on span "чт 25.09" at bounding box center [414, 316] width 32 height 10
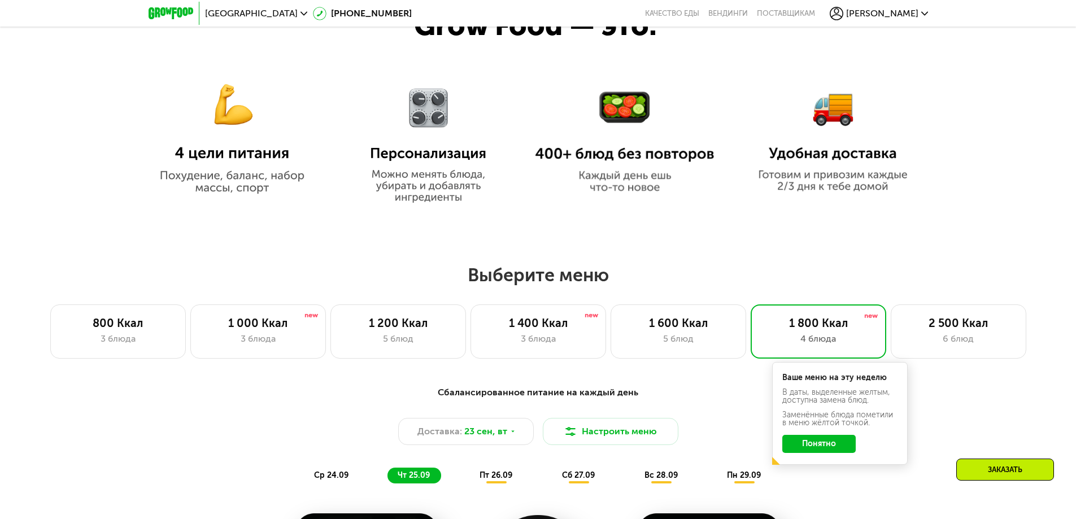
scroll to position [704, 0]
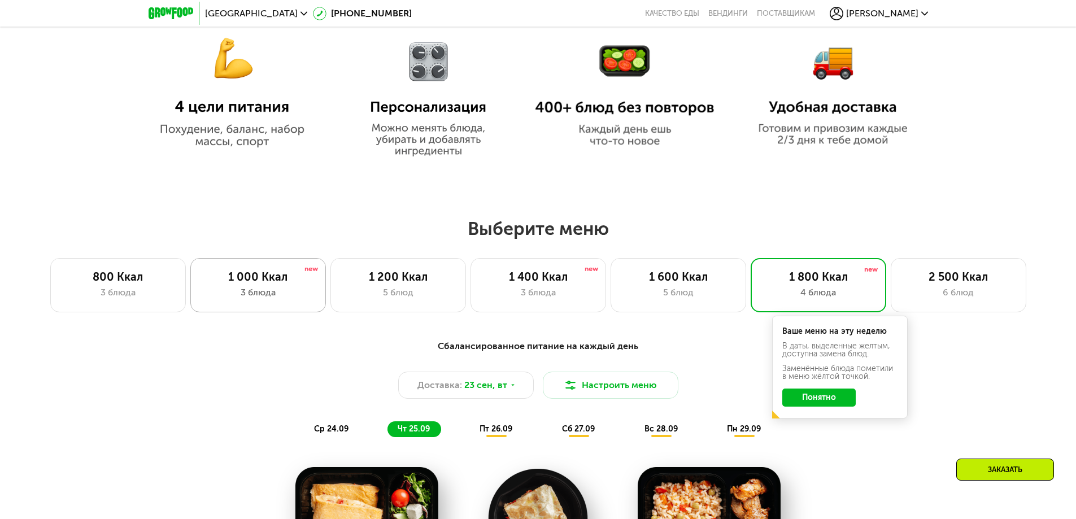
click at [266, 292] on div "3 блюда" at bounding box center [258, 293] width 112 height 14
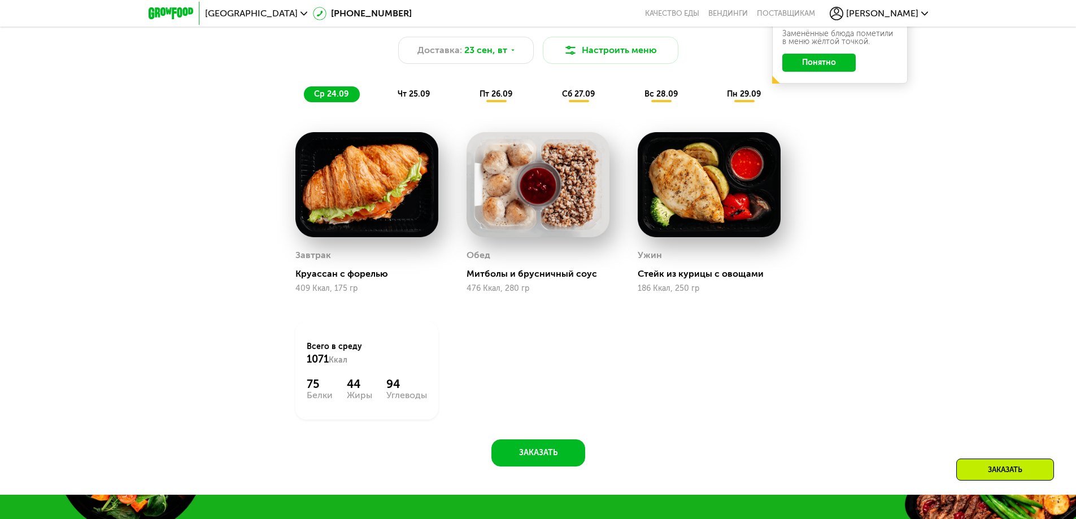
scroll to position [930, 0]
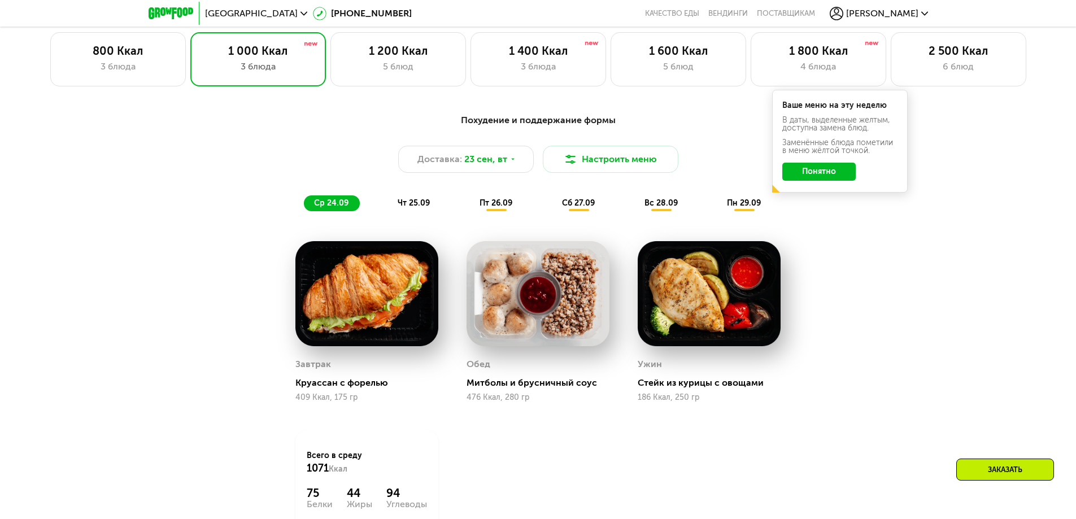
click at [415, 201] on div "чт 25.09" at bounding box center [415, 203] width 54 height 16
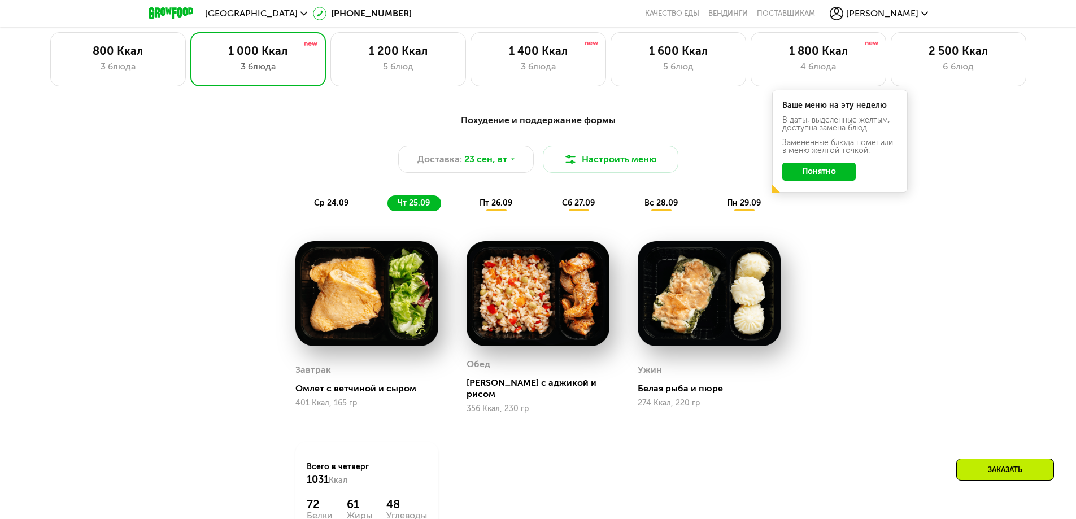
click at [504, 201] on div "пт 26.09" at bounding box center [496, 203] width 54 height 16
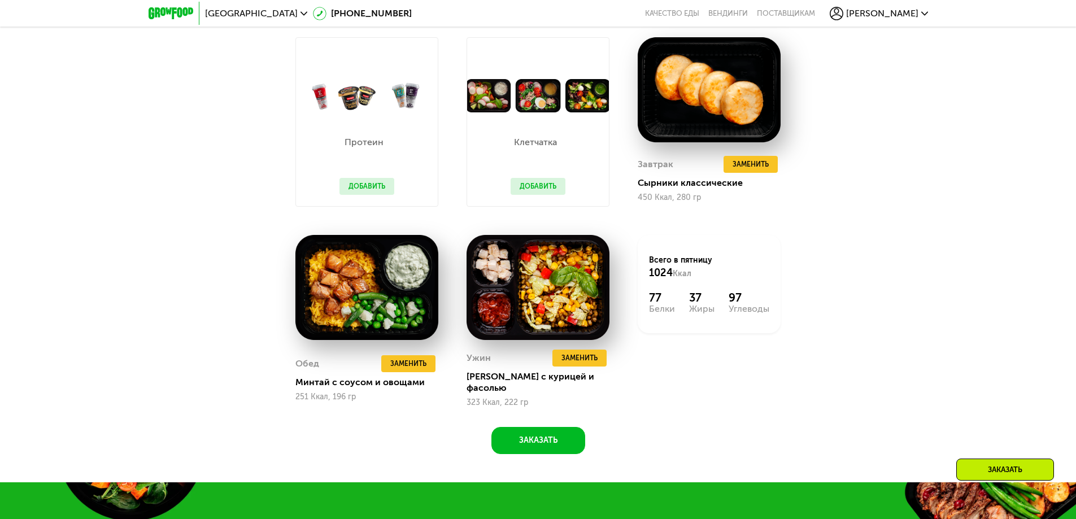
scroll to position [1156, 0]
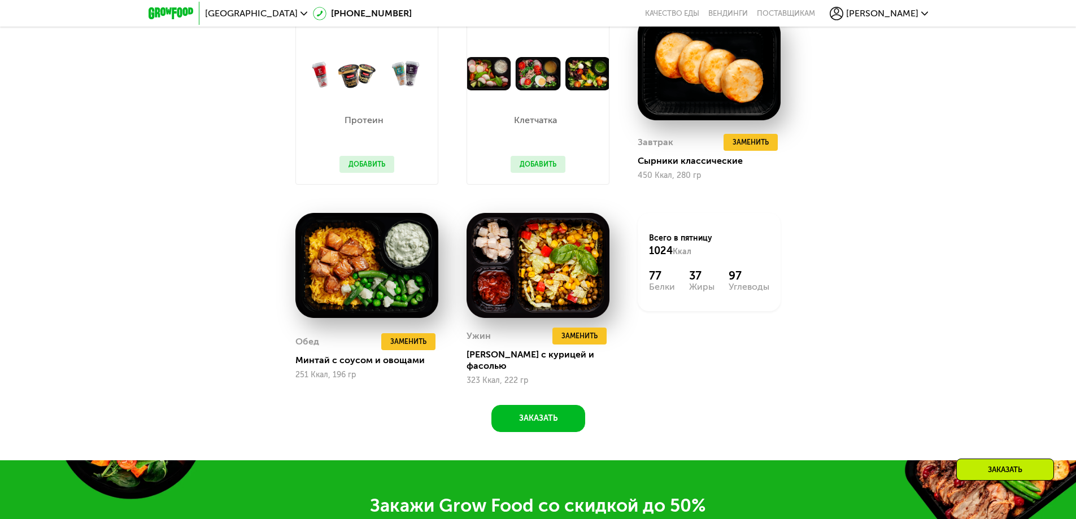
click at [774, 382] on div "Всего в [DATE] 1024 Ккал 77 Белки 37 Жиры 97 Углеводы" at bounding box center [709, 299] width 171 height 201
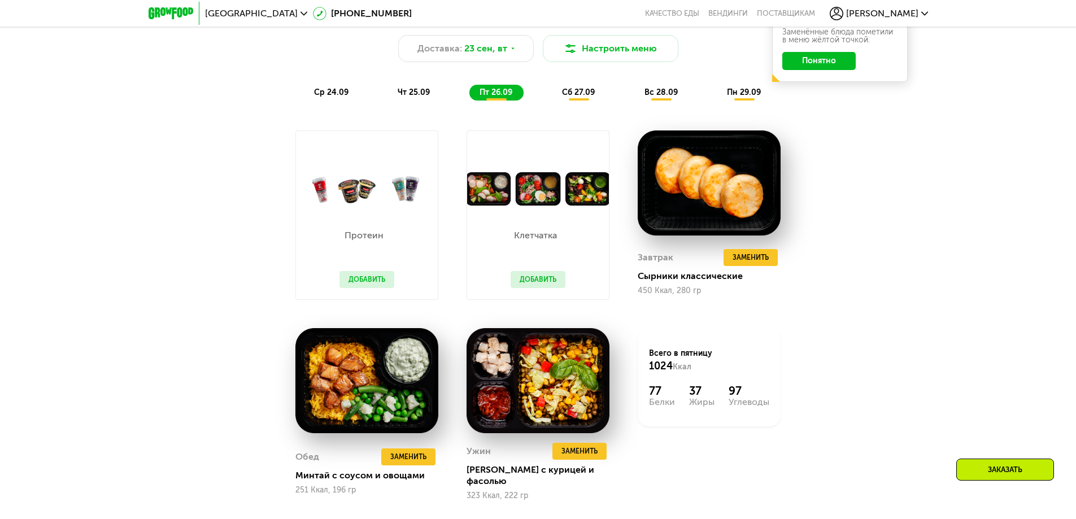
scroll to position [874, 0]
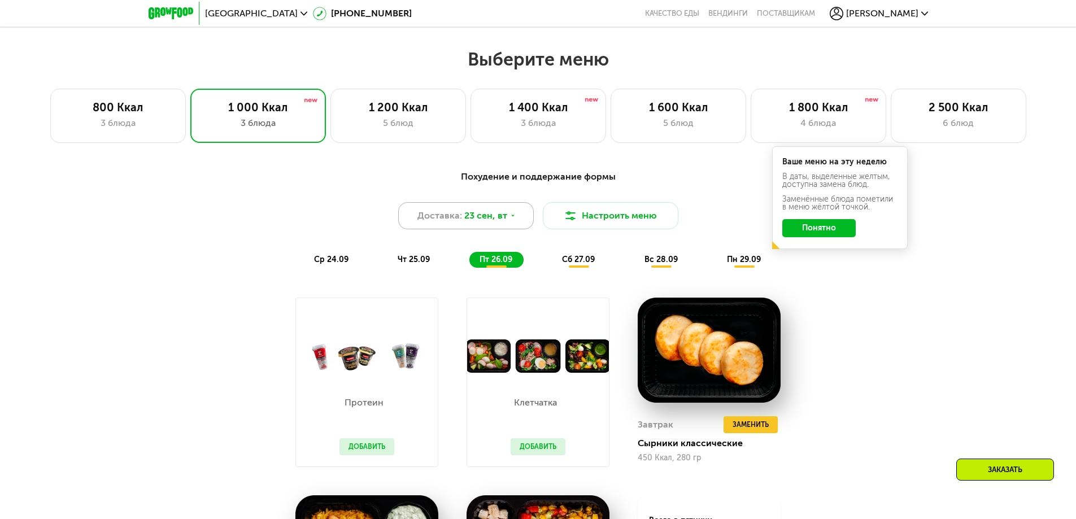
click at [506, 223] on div "Доставка: [DATE]" at bounding box center [466, 215] width 136 height 27
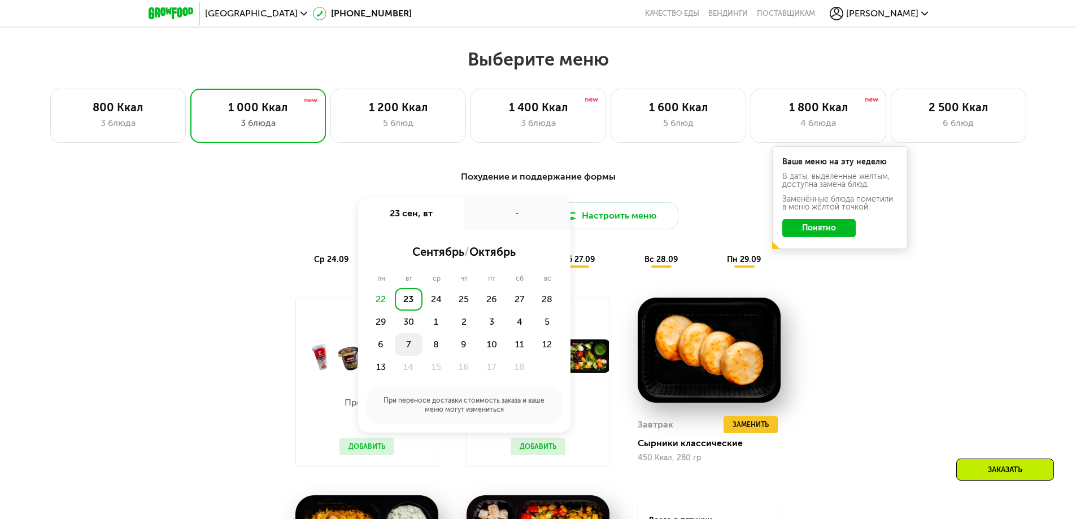
click at [405, 347] on div "7" at bounding box center [409, 344] width 28 height 23
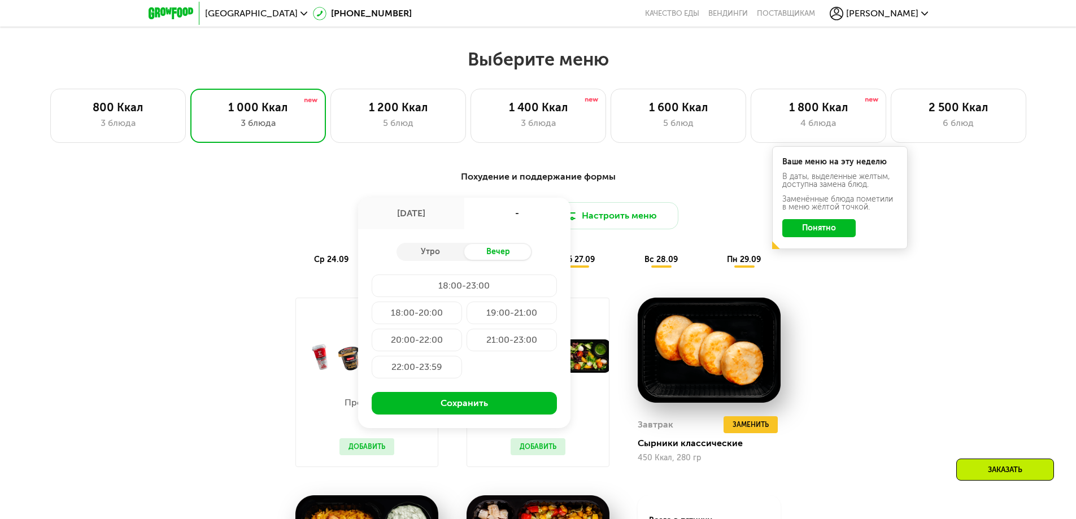
click at [421, 238] on div "Утро Вечер 18:00-23:00 18:00-20:00 19:00-21:00 20:00-22:00 21:00-23:00 22:00-23…" at bounding box center [464, 328] width 212 height 199
click at [428, 249] on div "Утро" at bounding box center [431, 252] width 68 height 16
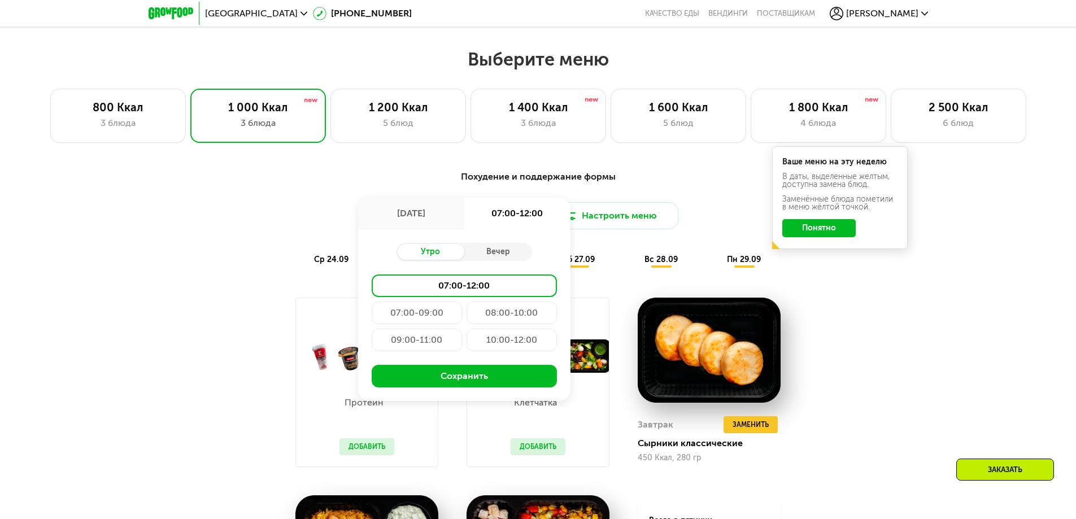
click at [415, 345] on div "09:00-11:00" at bounding box center [417, 340] width 90 height 23
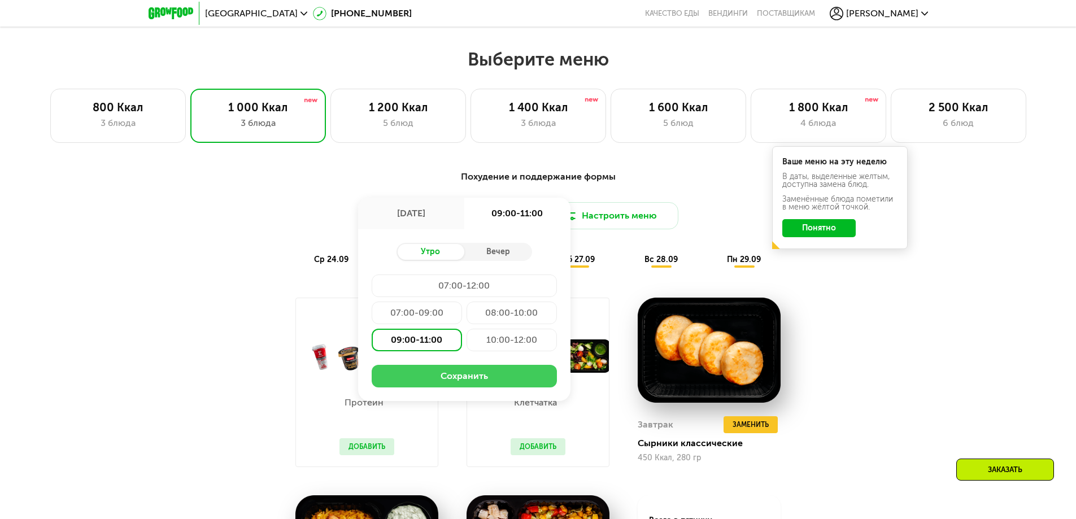
click at [452, 378] on button "Сохранить" at bounding box center [464, 376] width 185 height 23
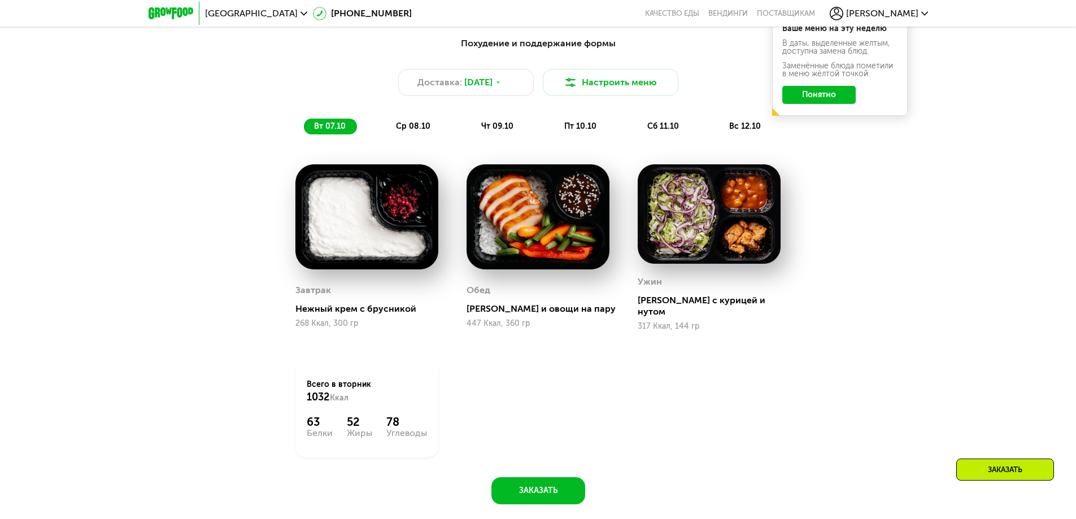
scroll to position [987, 0]
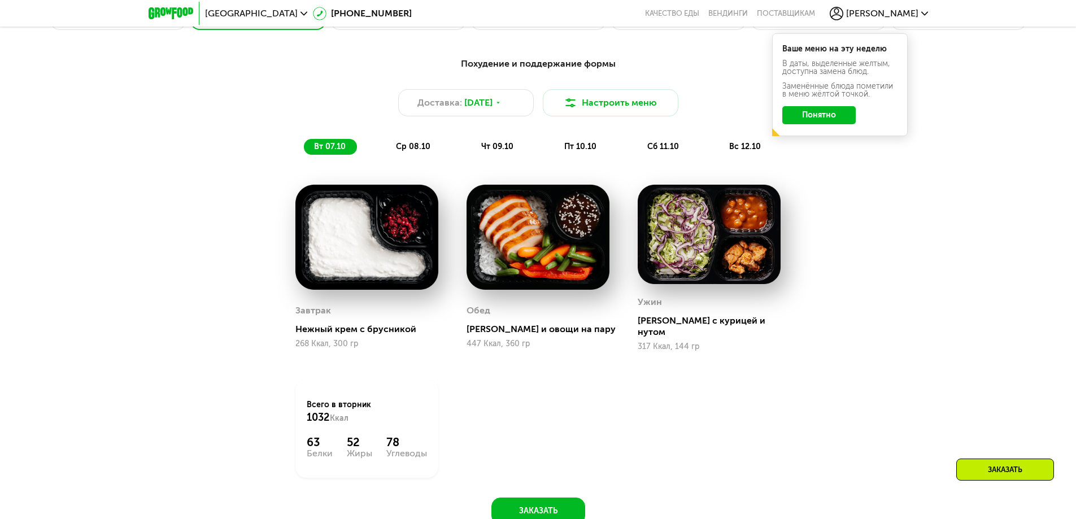
click at [420, 155] on div "ср 08.10" at bounding box center [414, 147] width 56 height 16
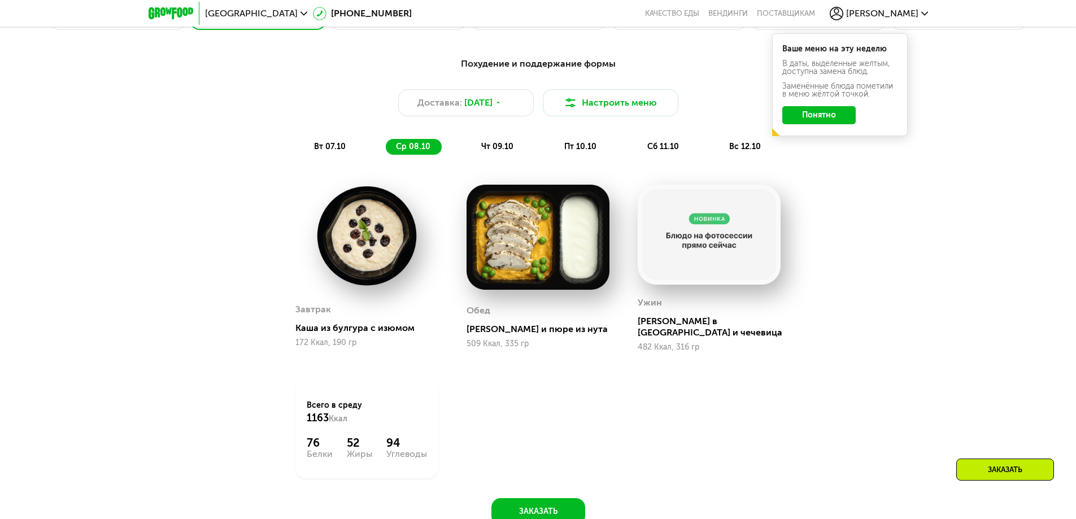
click at [495, 143] on div "чт 09.10" at bounding box center [498, 147] width 54 height 16
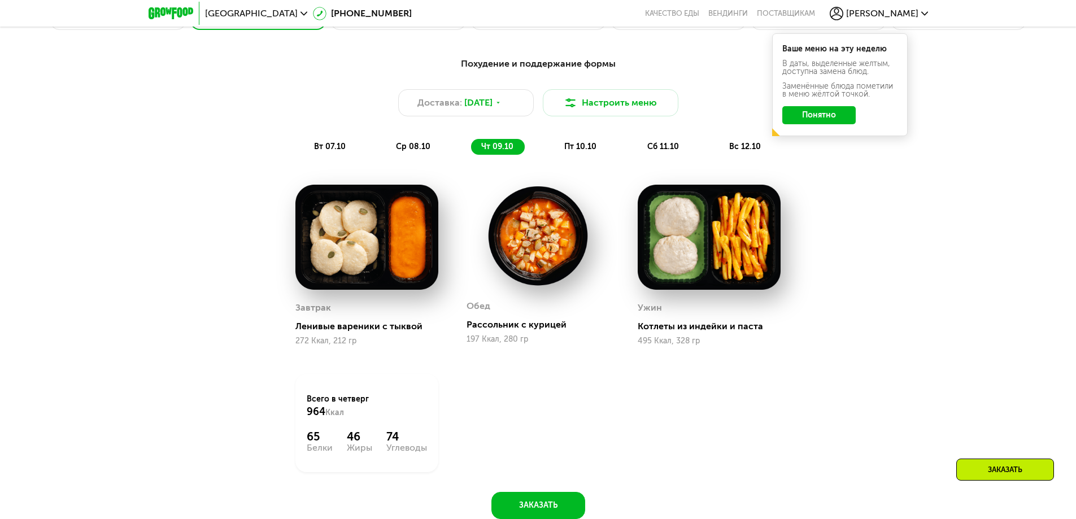
click at [585, 151] on span "пт 10.10" at bounding box center [580, 147] width 32 height 10
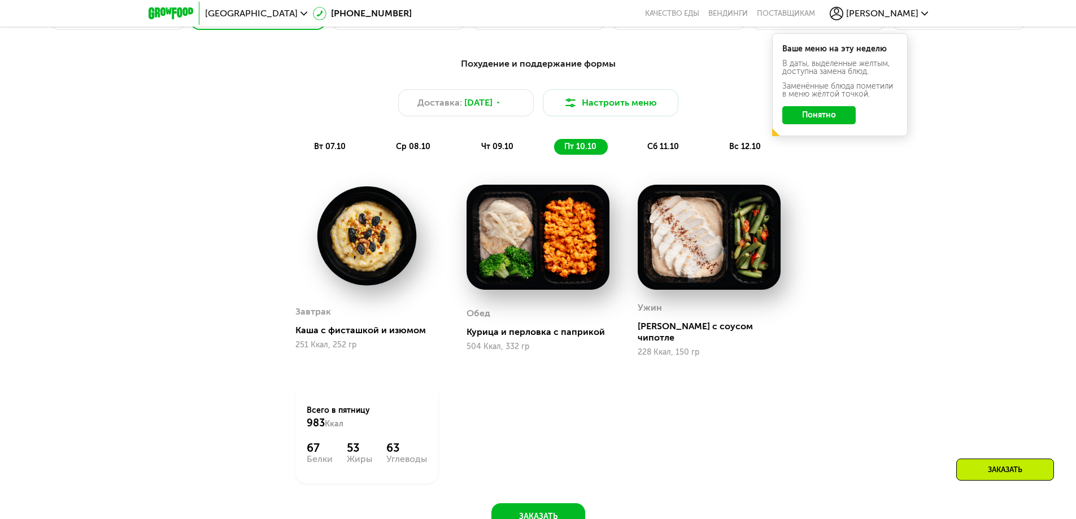
click at [663, 151] on span "сб 11.10" at bounding box center [663, 147] width 32 height 10
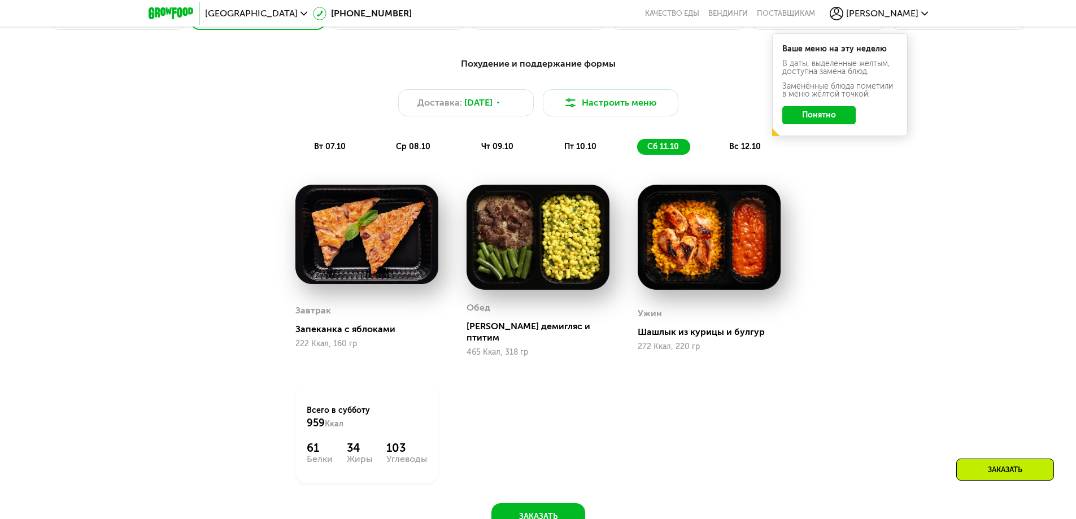
click at [733, 151] on span "вс 12.10" at bounding box center [745, 147] width 32 height 10
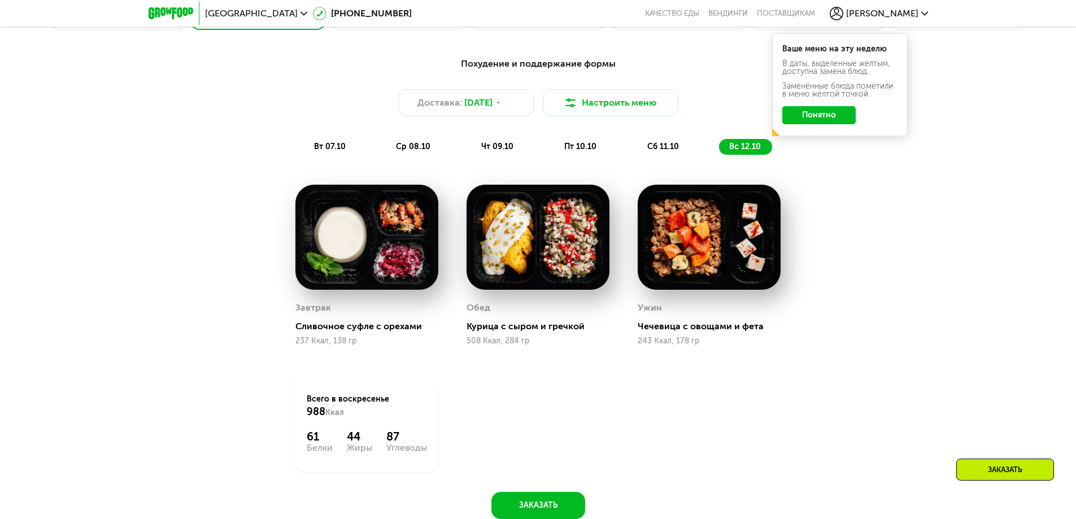
click at [649, 150] on span "сб 11.10" at bounding box center [663, 147] width 32 height 10
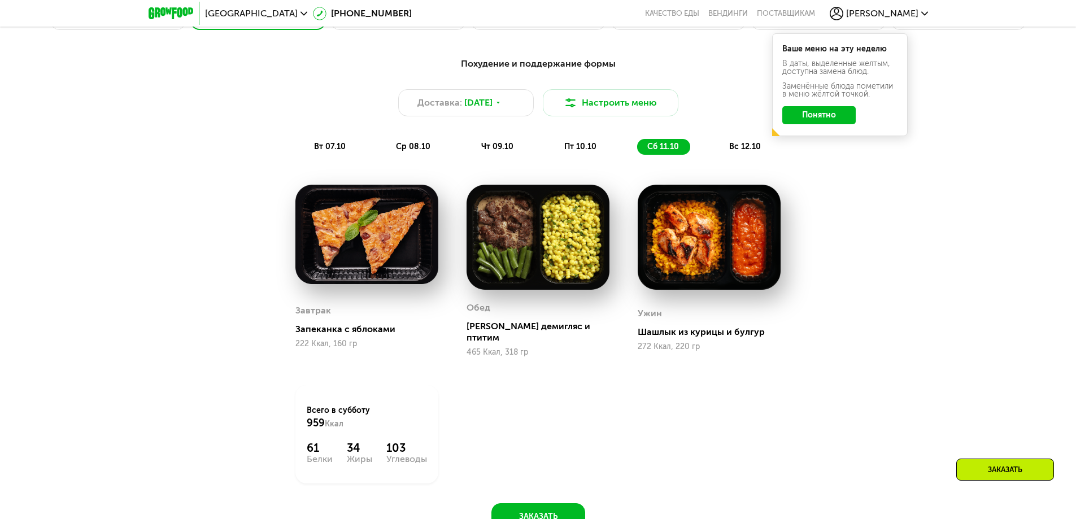
click at [748, 149] on span "вс 12.10" at bounding box center [745, 147] width 32 height 10
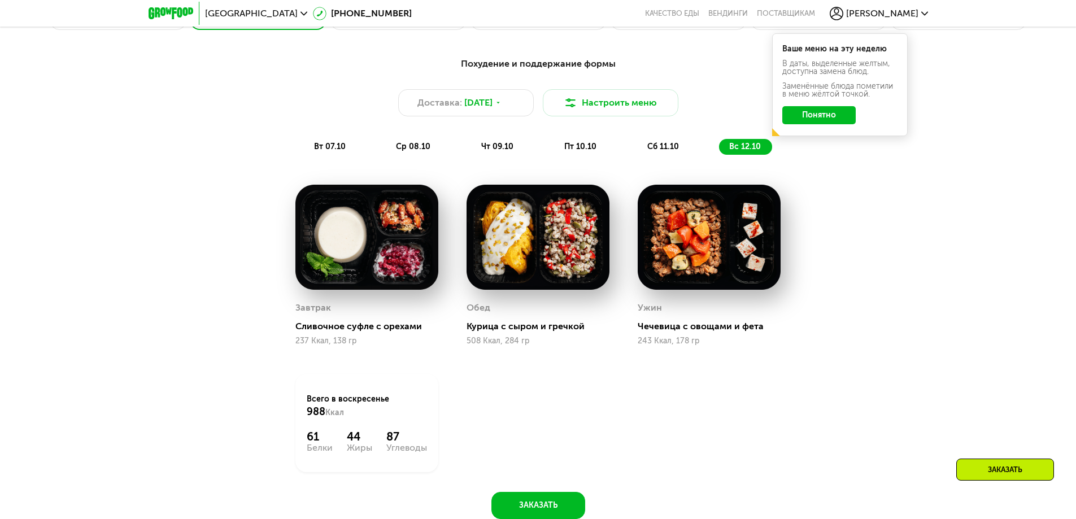
click at [662, 149] on span "сб 11.10" at bounding box center [663, 147] width 32 height 10
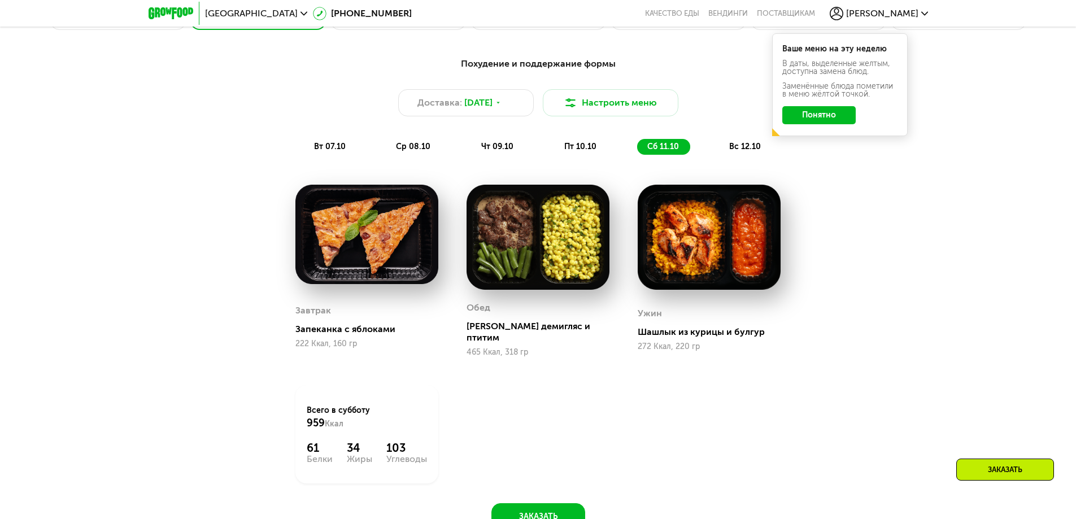
click at [585, 148] on span "пт 10.10" at bounding box center [580, 147] width 32 height 10
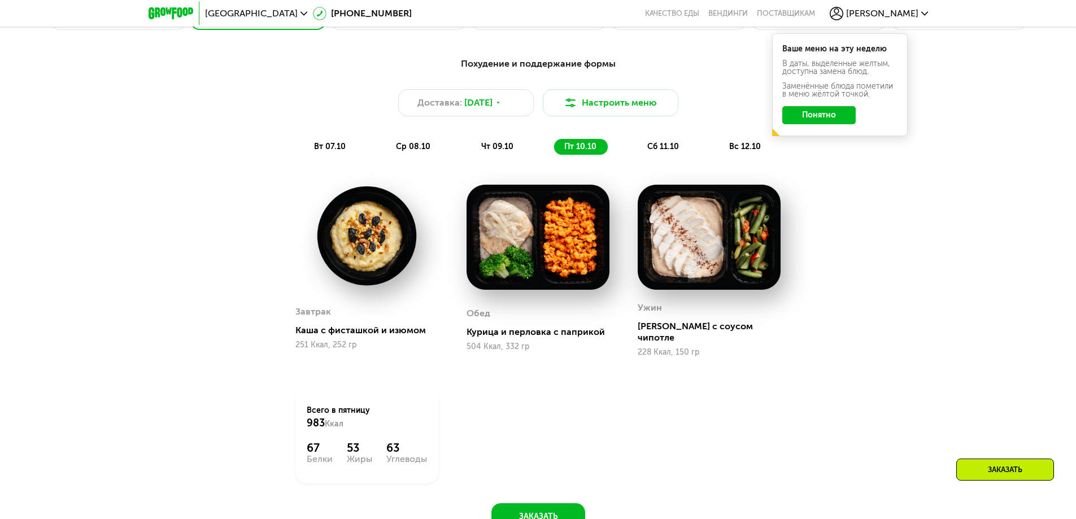
click at [494, 142] on div "чт 09.10" at bounding box center [498, 147] width 54 height 16
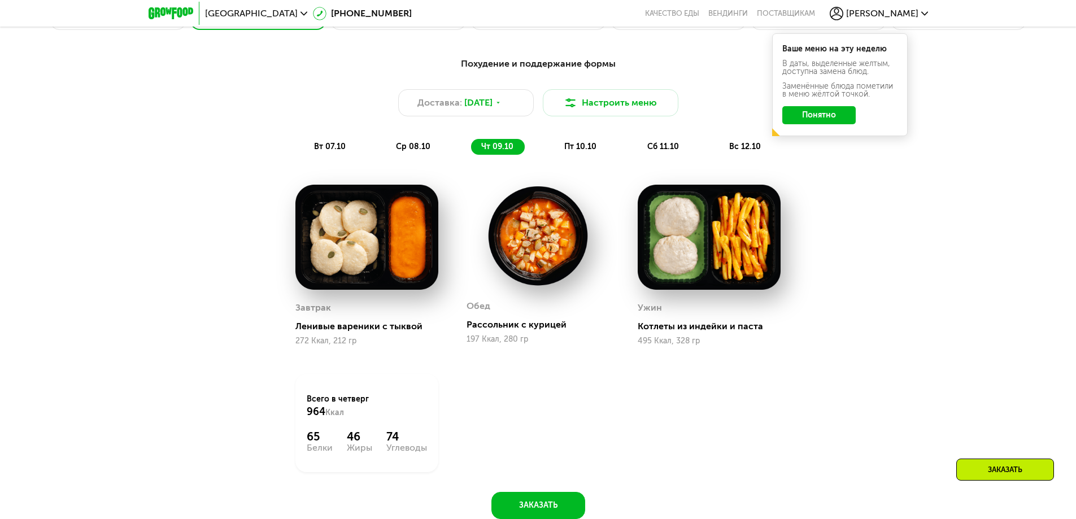
click at [428, 150] on span "ср 08.10" at bounding box center [413, 147] width 34 height 10
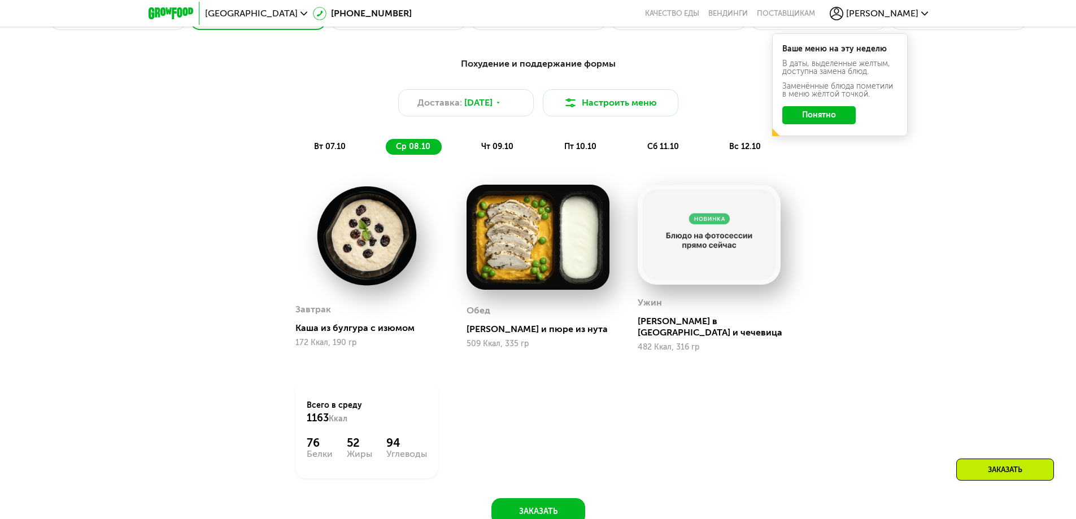
click at [487, 150] on span "чт 09.10" at bounding box center [497, 147] width 32 height 10
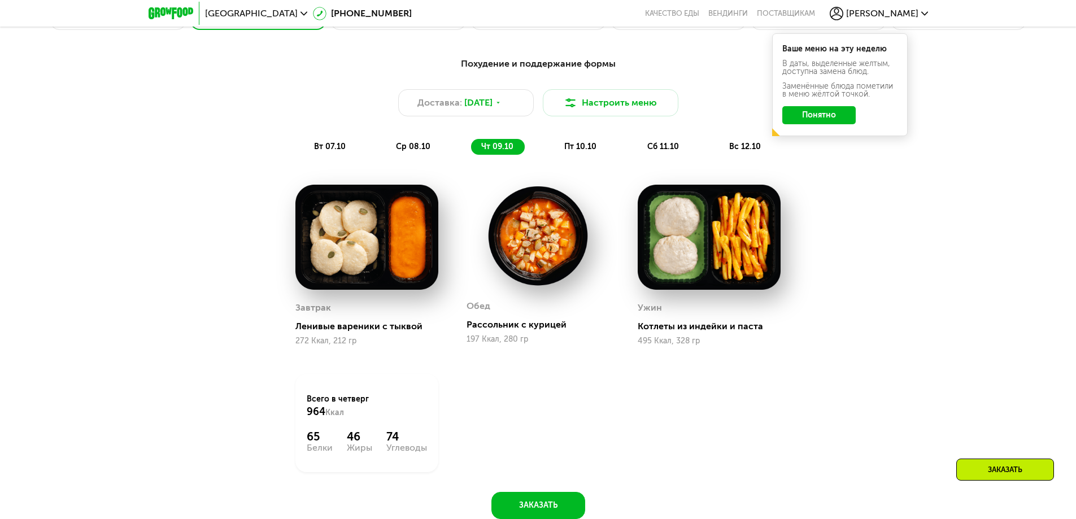
click at [428, 144] on div "ср 08.10" at bounding box center [414, 147] width 56 height 16
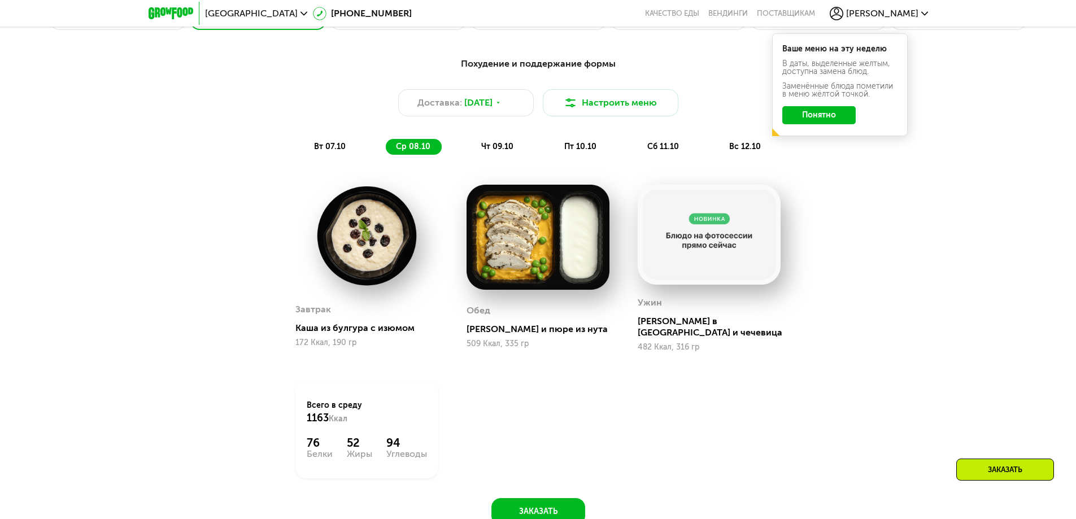
click at [590, 147] on span "пт 10.10" at bounding box center [580, 147] width 32 height 10
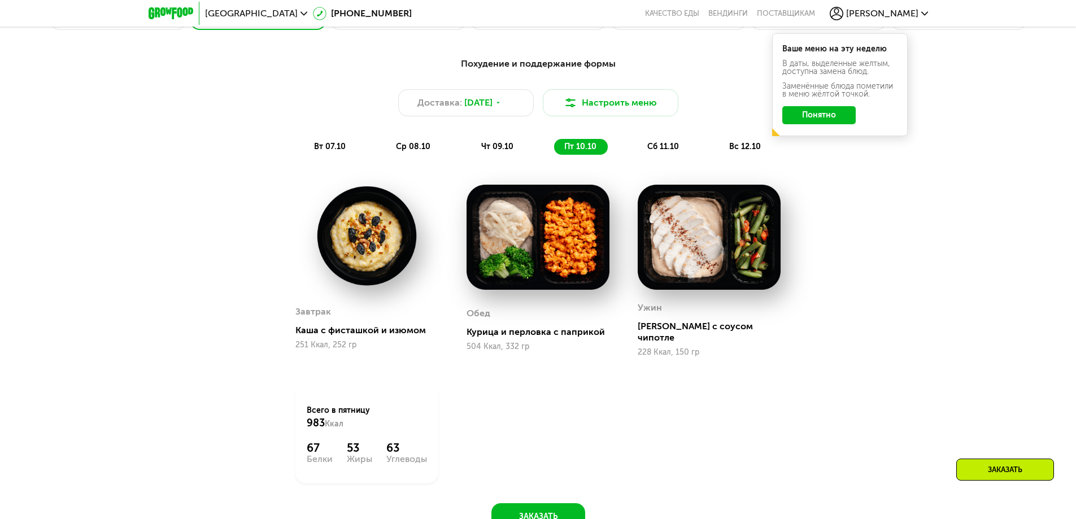
click at [408, 151] on span "ср 08.10" at bounding box center [413, 147] width 34 height 10
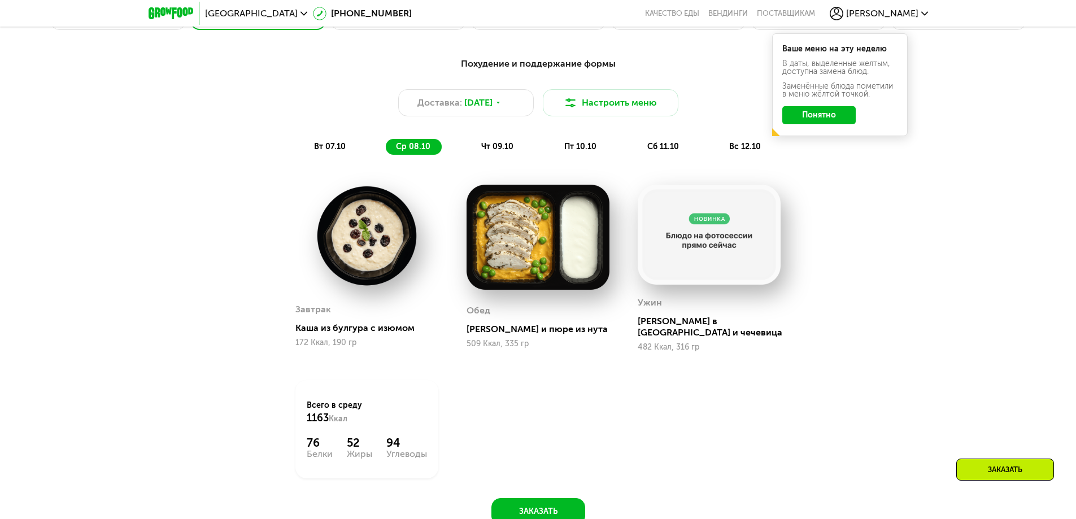
click at [376, 346] on div "172 Ккал, 190 гр" at bounding box center [366, 342] width 143 height 9
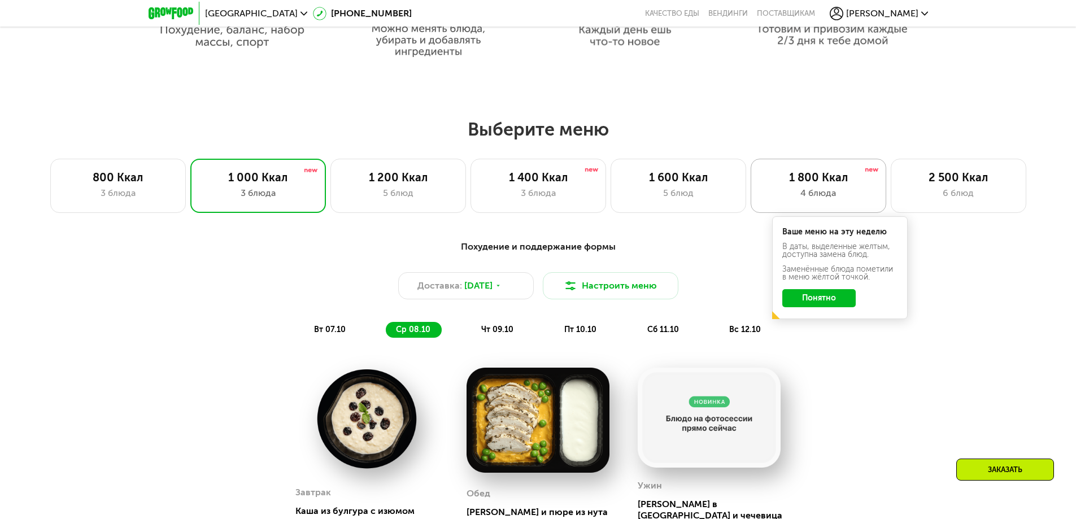
scroll to position [874, 0]
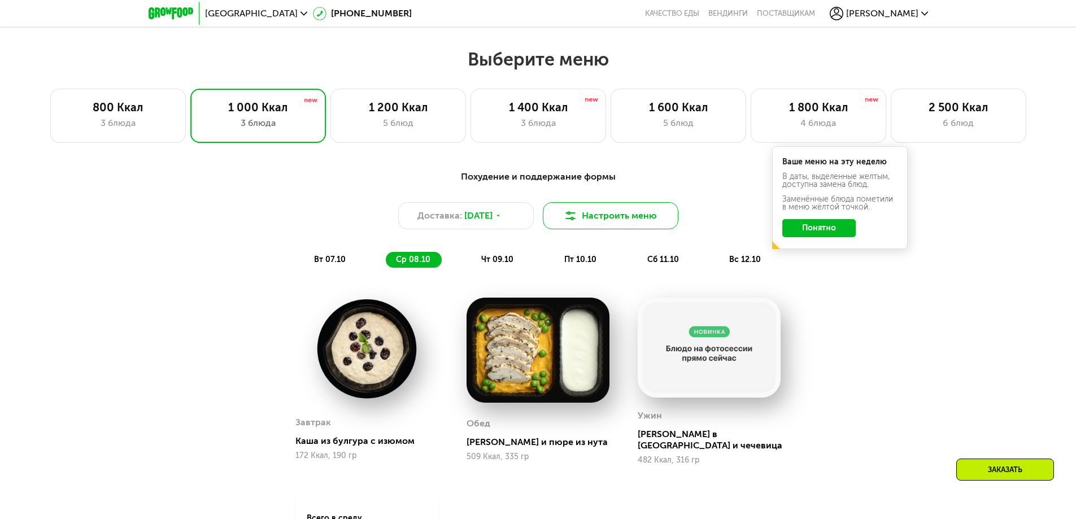
click at [647, 224] on button "Настроить меню" at bounding box center [611, 215] width 136 height 27
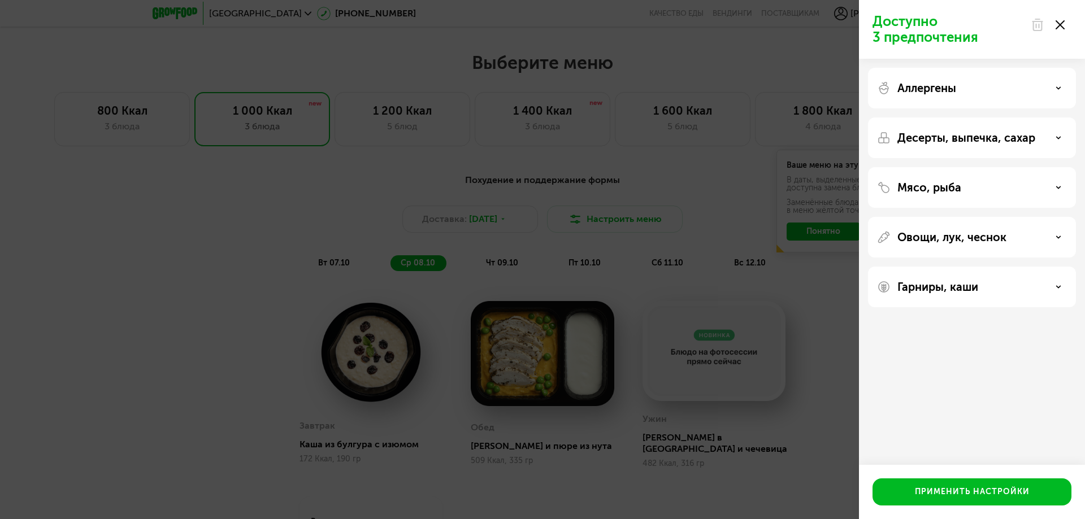
click at [1060, 284] on div "Гарниры, каши" at bounding box center [972, 287] width 190 height 14
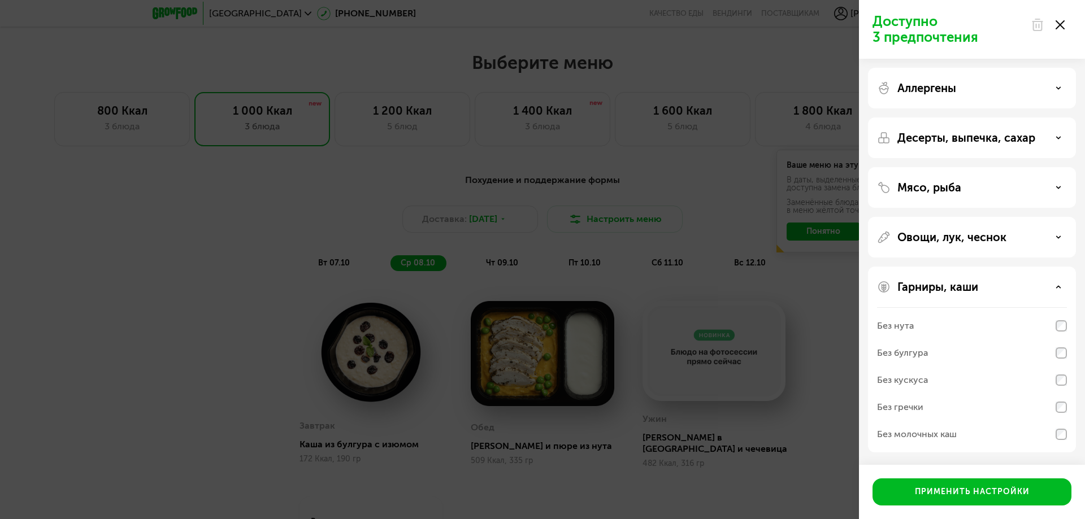
click at [1065, 299] on div "Гарниры, каши Без нута Без булгура Без кускуса Без гречки Без молочных каш" at bounding box center [972, 360] width 208 height 186
click at [1057, 284] on icon at bounding box center [1058, 287] width 6 height 6
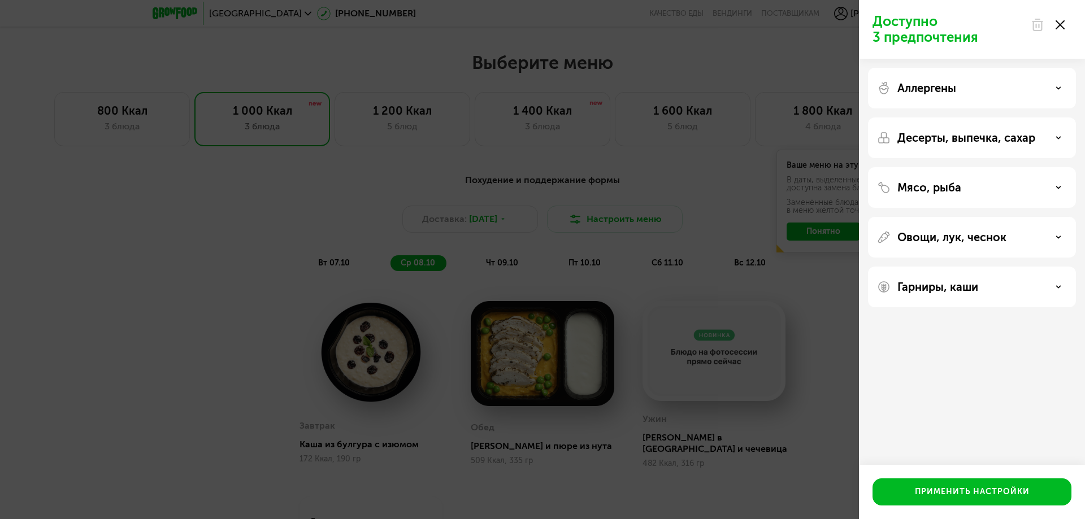
click at [1057, 284] on icon at bounding box center [1058, 287] width 6 height 6
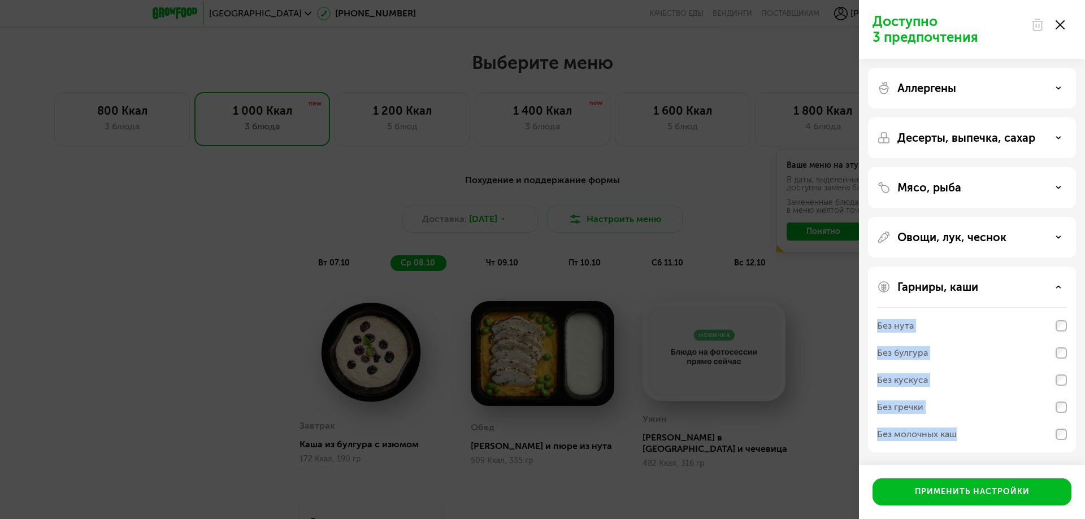
click at [989, 430] on div "Без молочных каш" at bounding box center [972, 434] width 190 height 27
click at [1062, 401] on div "Без гречки" at bounding box center [972, 407] width 190 height 27
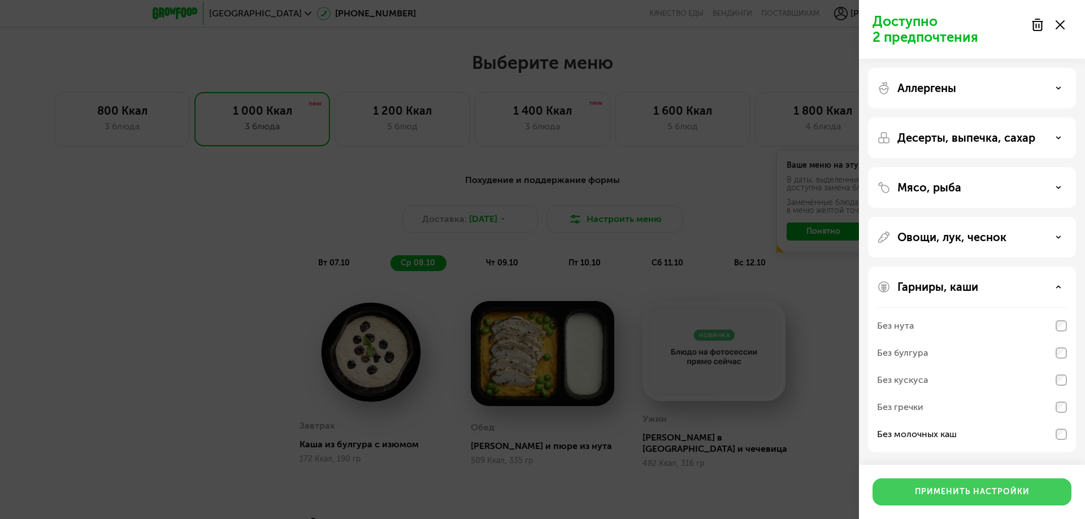
click at [1015, 493] on div "Применить настройки" at bounding box center [972, 491] width 115 height 11
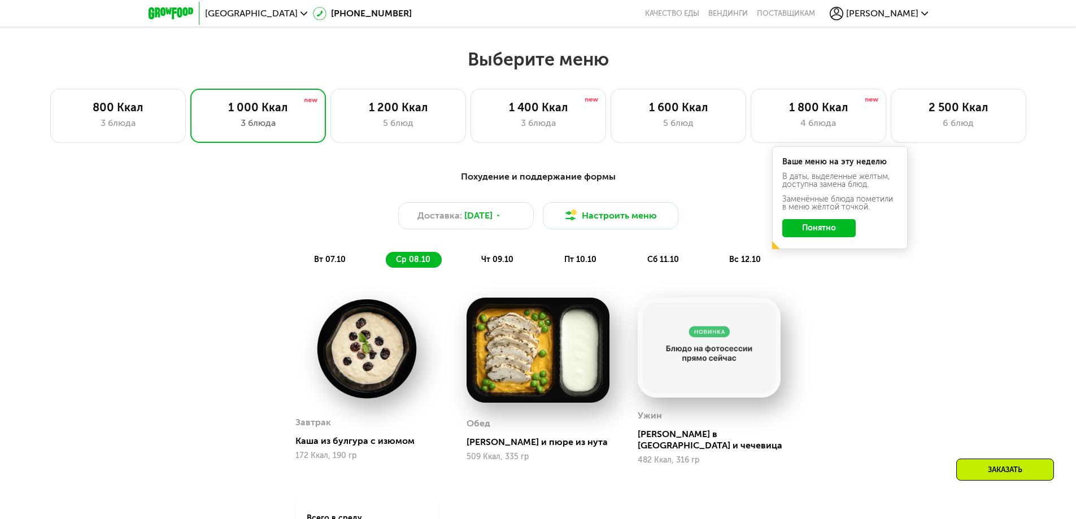
click at [368, 352] on img at bounding box center [366, 349] width 143 height 102
click at [349, 442] on div "Каша из булгура с изюмом" at bounding box center [371, 441] width 152 height 11
click at [377, 362] on img at bounding box center [366, 349] width 143 height 102
